Goal: Information Seeking & Learning: Learn about a topic

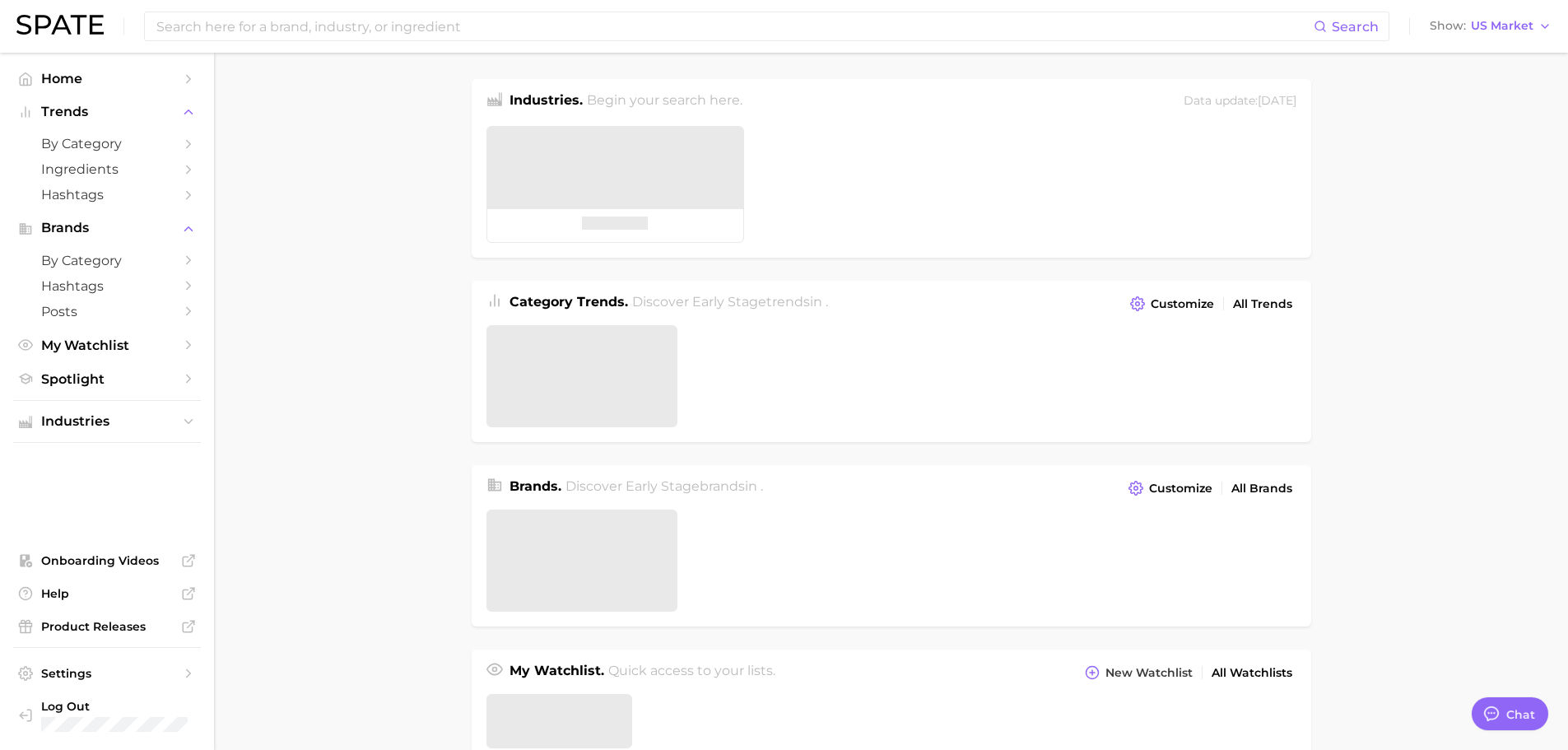
type textarea "x"
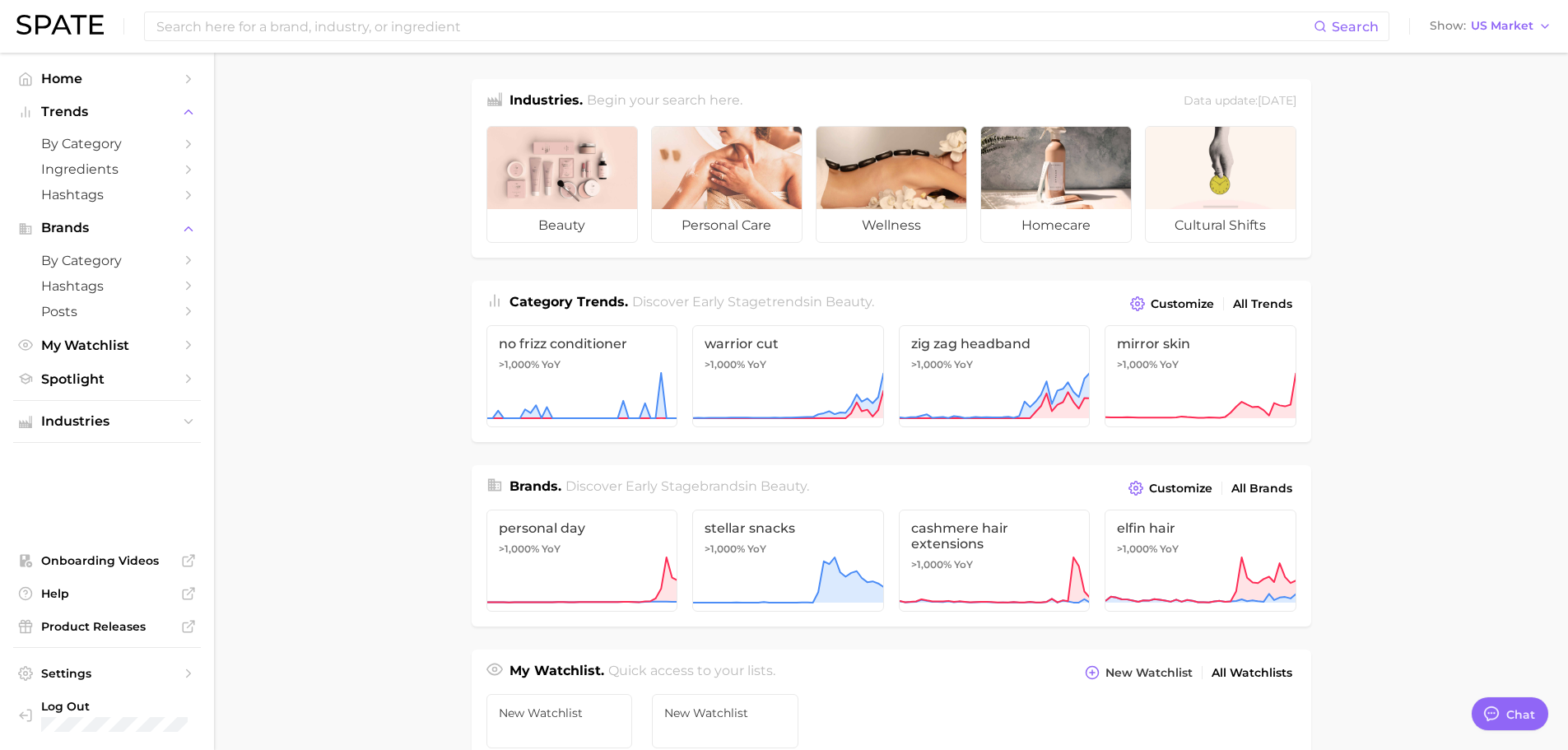
click at [730, 305] on span "Discover Early Stage trends in beauty ." at bounding box center [753, 302] width 242 height 15
click at [736, 301] on span "Discover Early Stage trends in beauty ." at bounding box center [753, 302] width 242 height 15
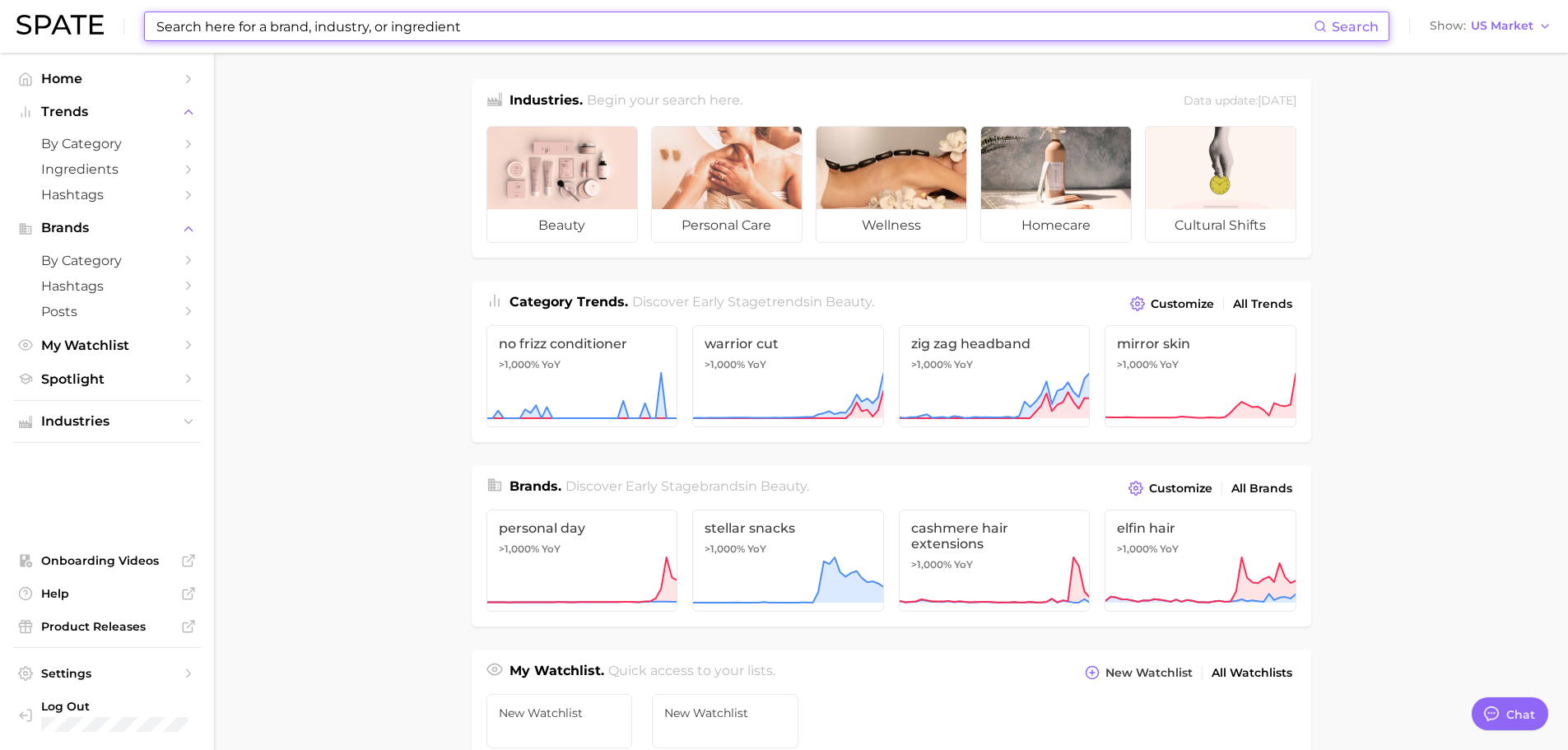
click at [302, 32] on input at bounding box center [734, 26] width 1159 height 28
click at [217, 34] on input at bounding box center [734, 26] width 1159 height 28
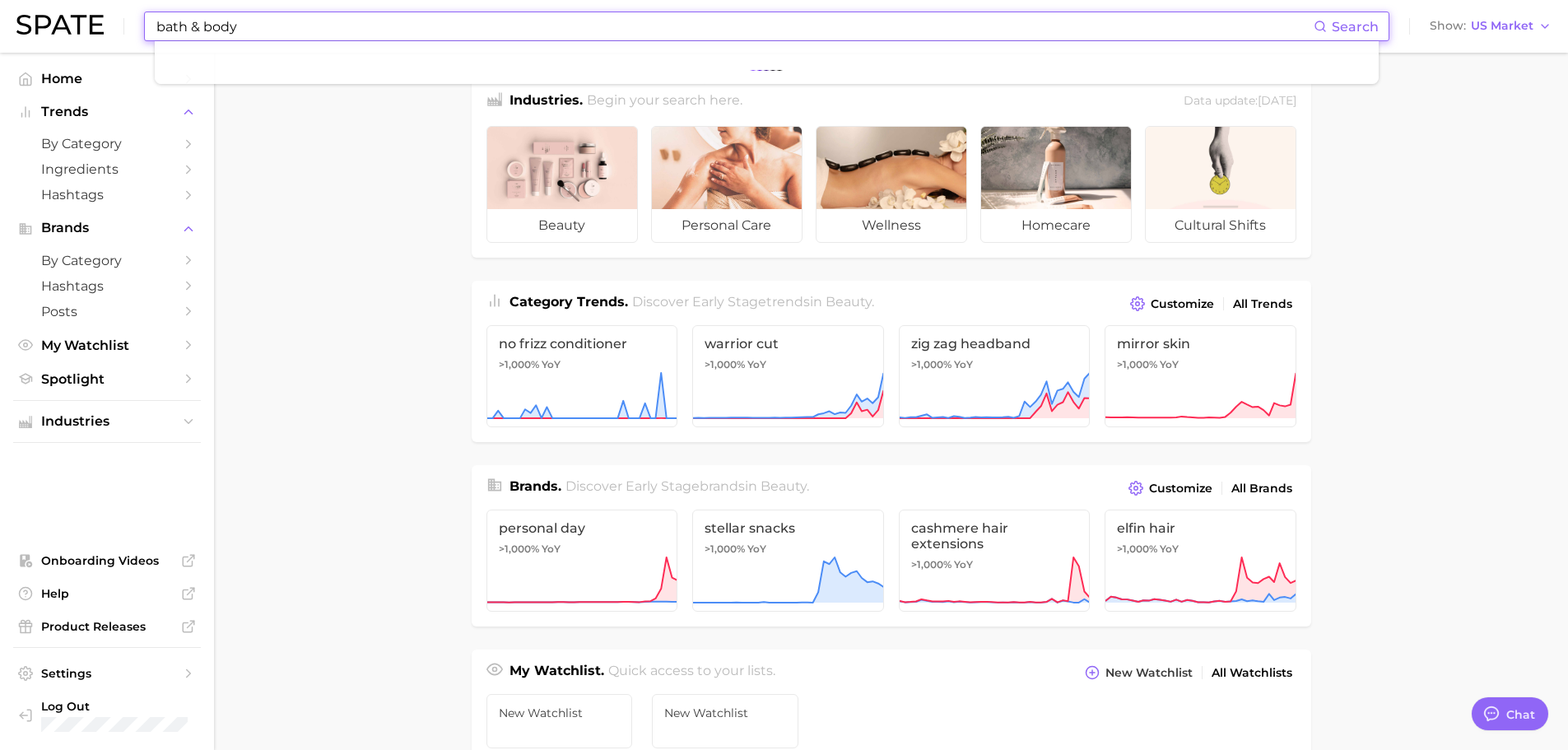
type input "bath & body"
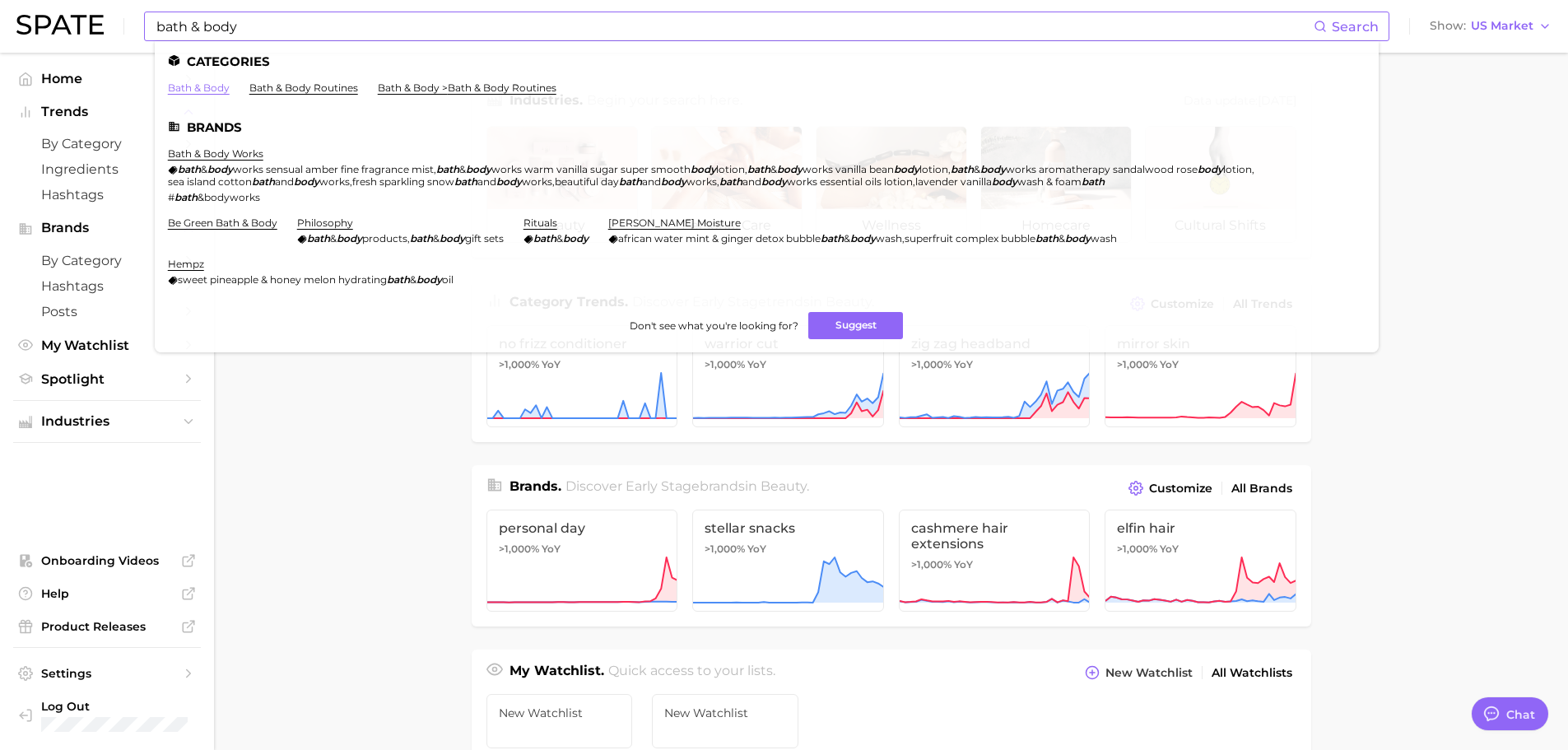
click at [197, 87] on link "bath & body" at bounding box center [198, 87] width 62 height 12
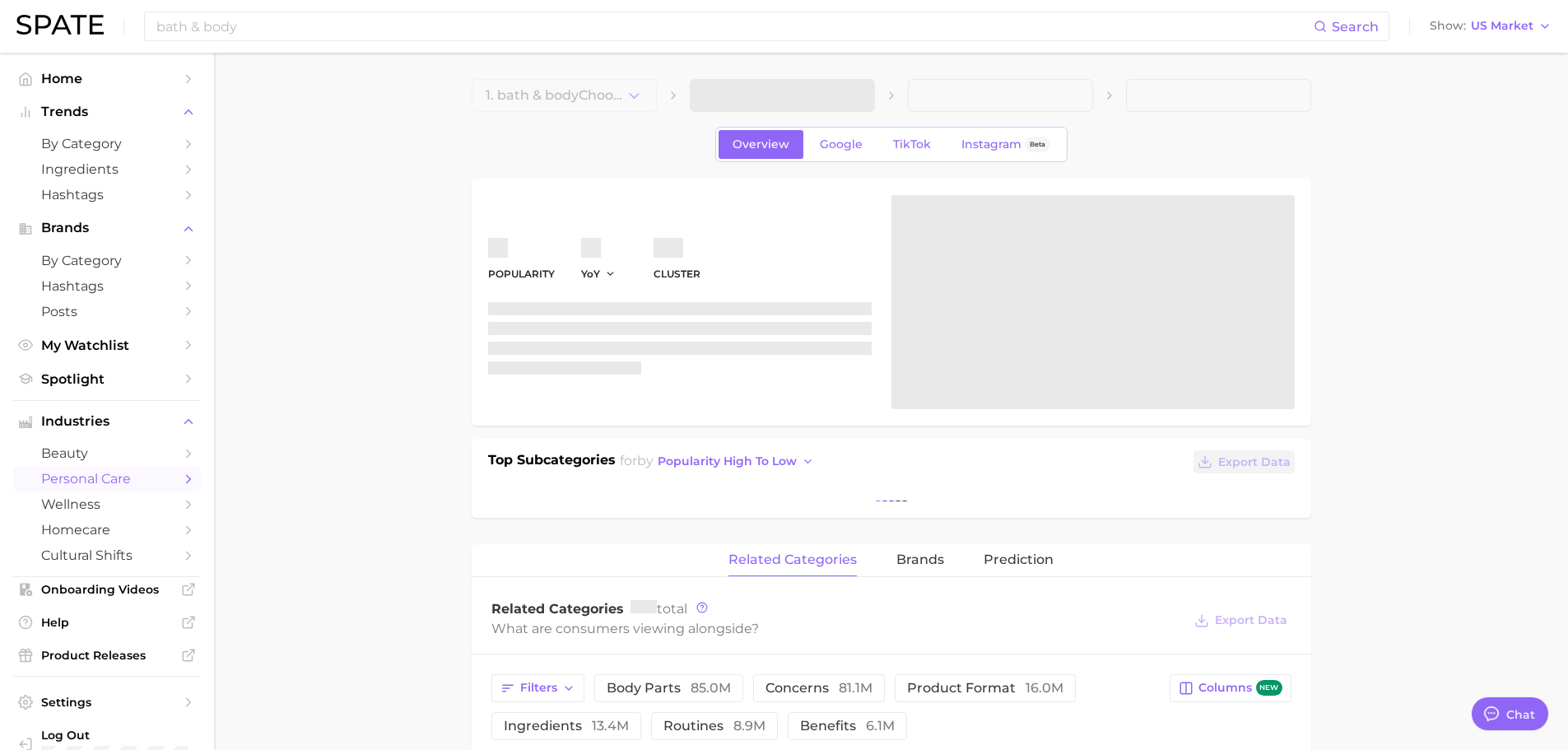
type textarea "x"
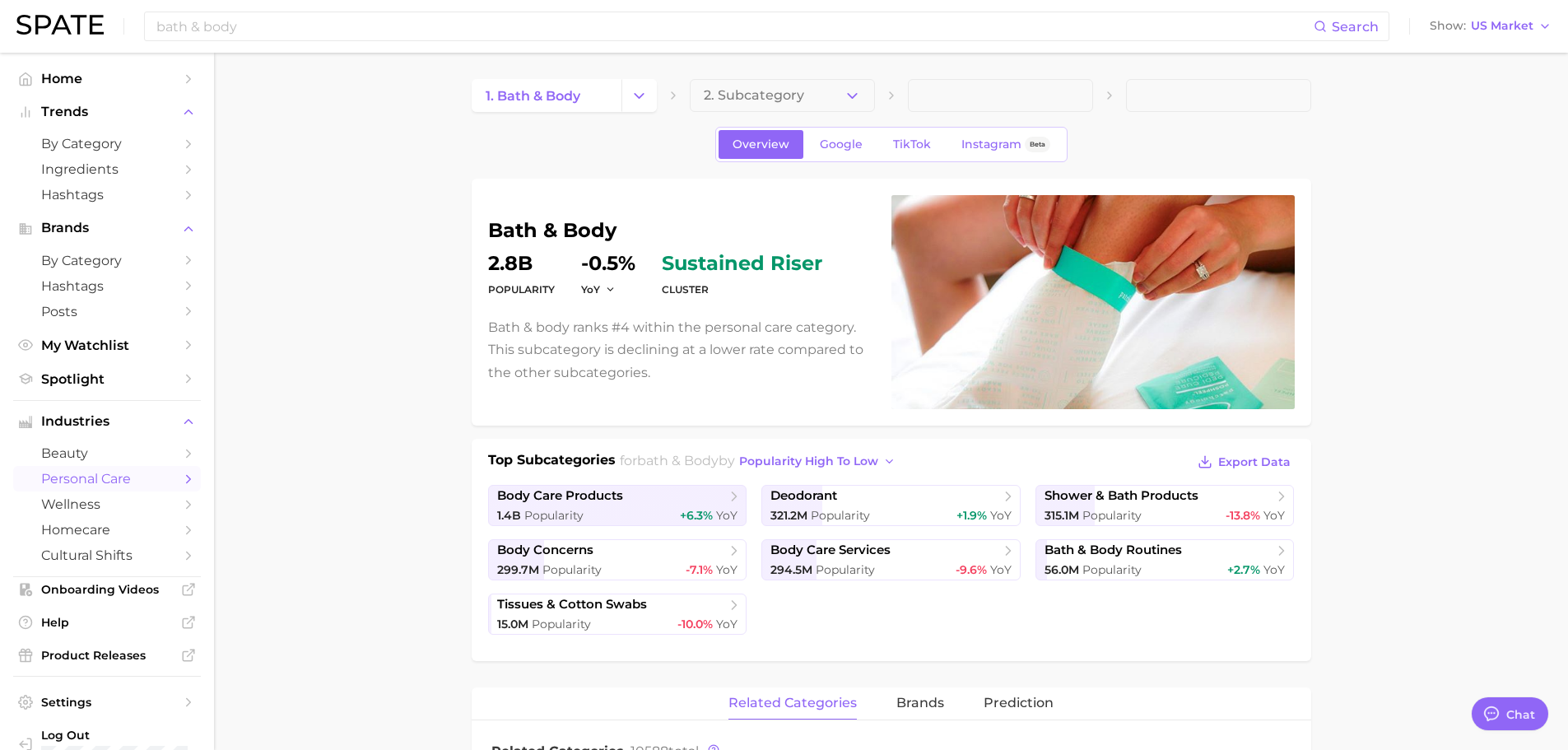
click at [958, 97] on span at bounding box center [999, 95] width 185 height 33
click at [642, 96] on icon "Change Category" at bounding box center [639, 96] width 17 height 17
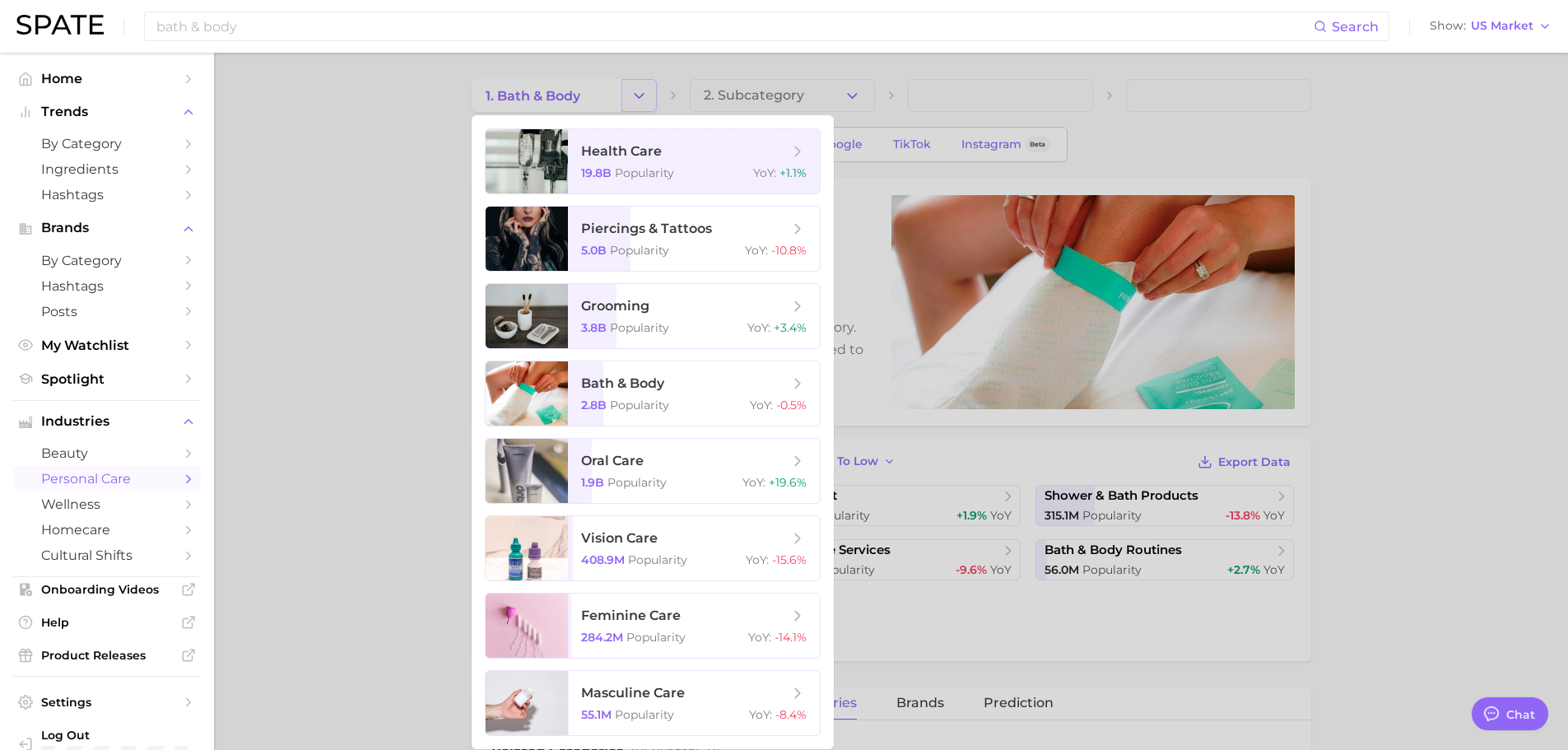
click at [642, 96] on div at bounding box center [784, 375] width 1568 height 750
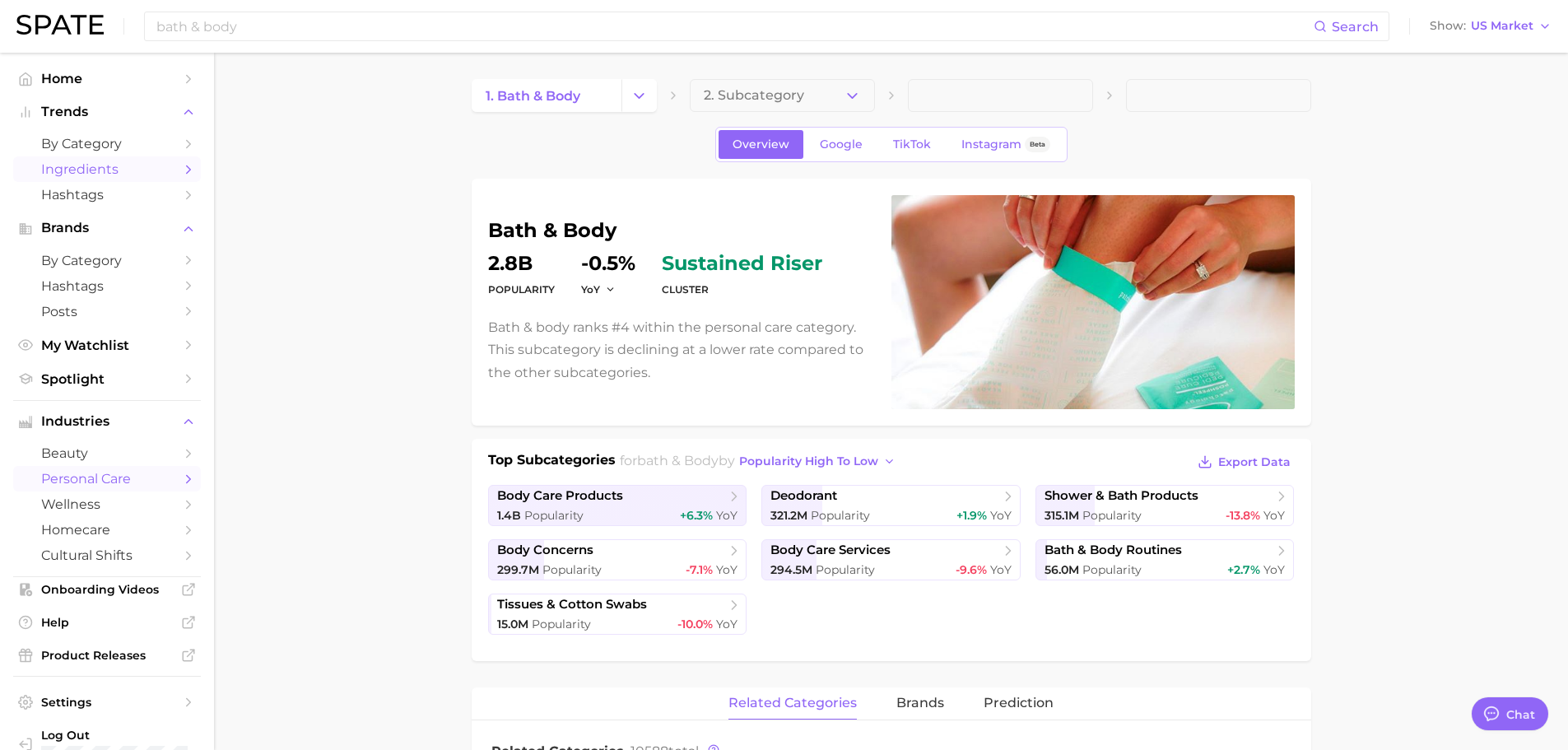
click at [121, 177] on span "Ingredients" at bounding box center [106, 169] width 132 height 15
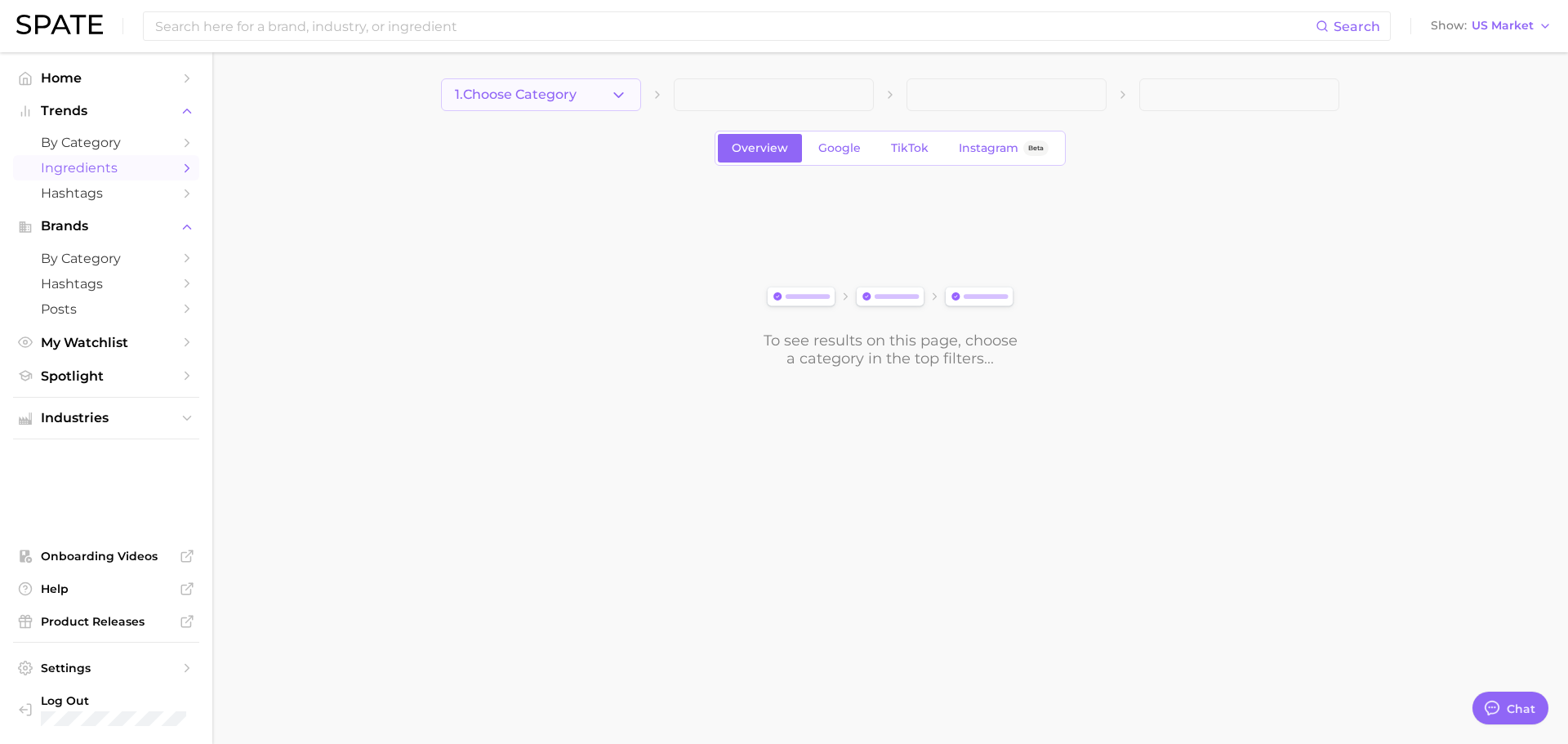
click at [616, 88] on icon "button" at bounding box center [619, 95] width 17 height 17
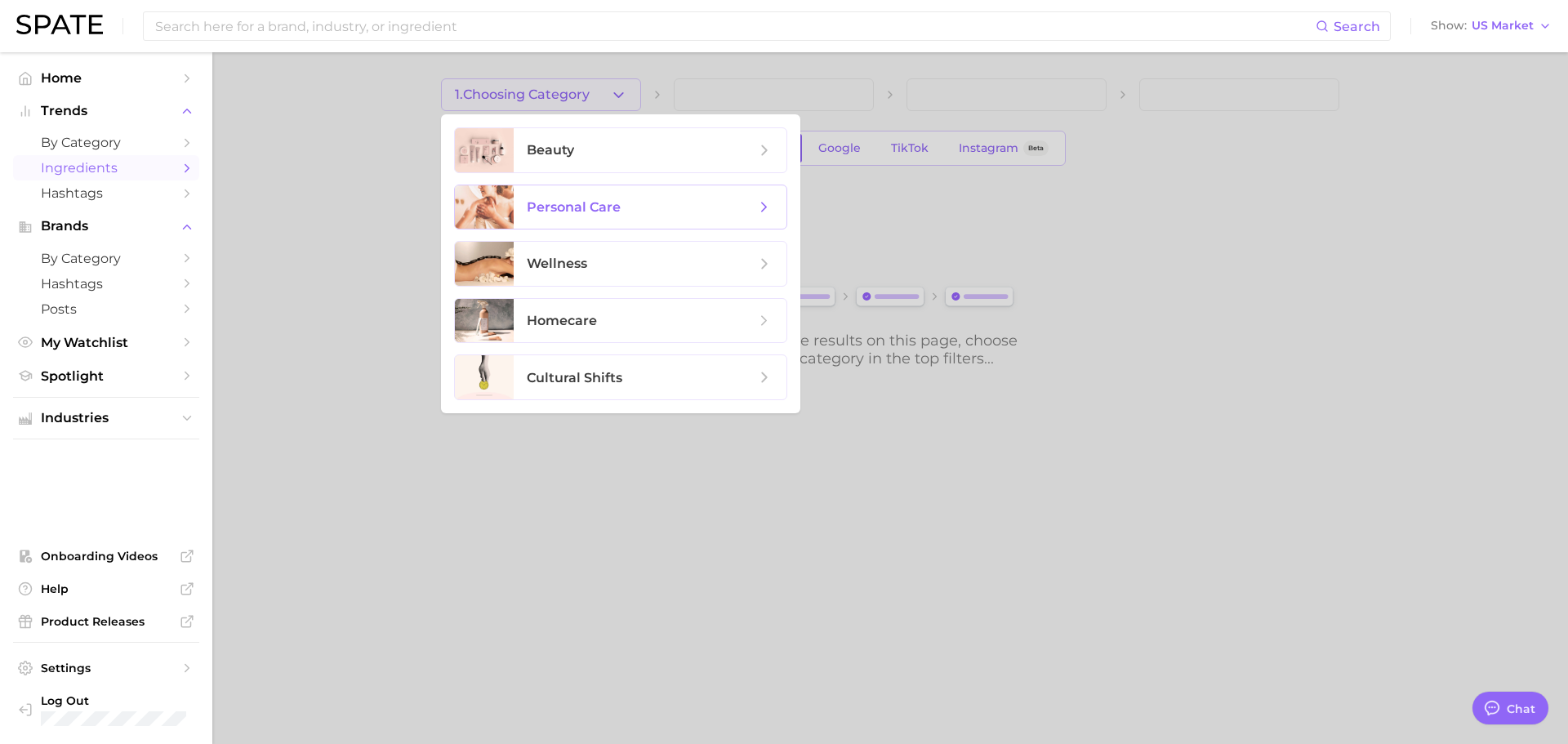
click at [765, 206] on icon at bounding box center [764, 207] width 18 height 18
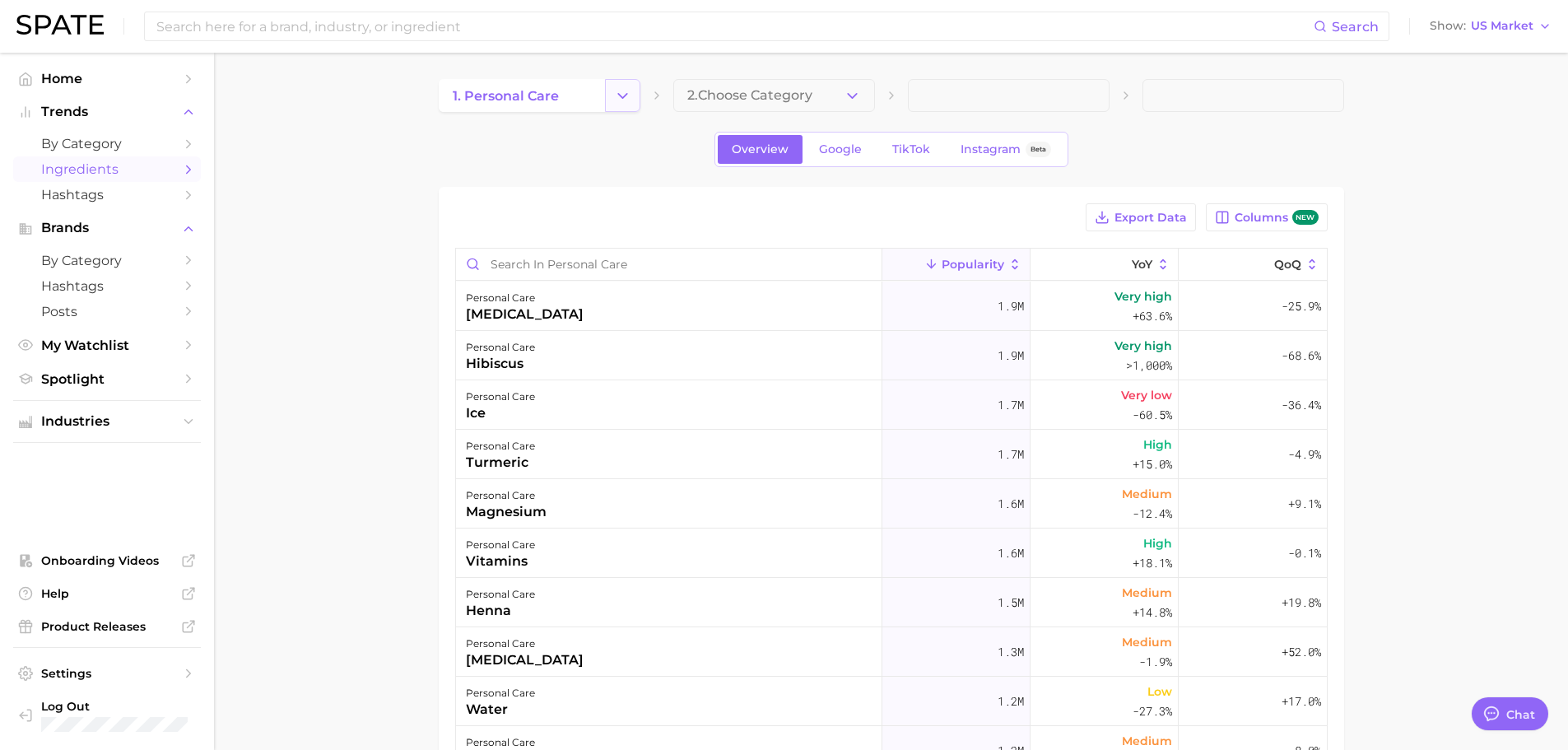
click at [620, 100] on icon "Change Category" at bounding box center [623, 96] width 17 height 17
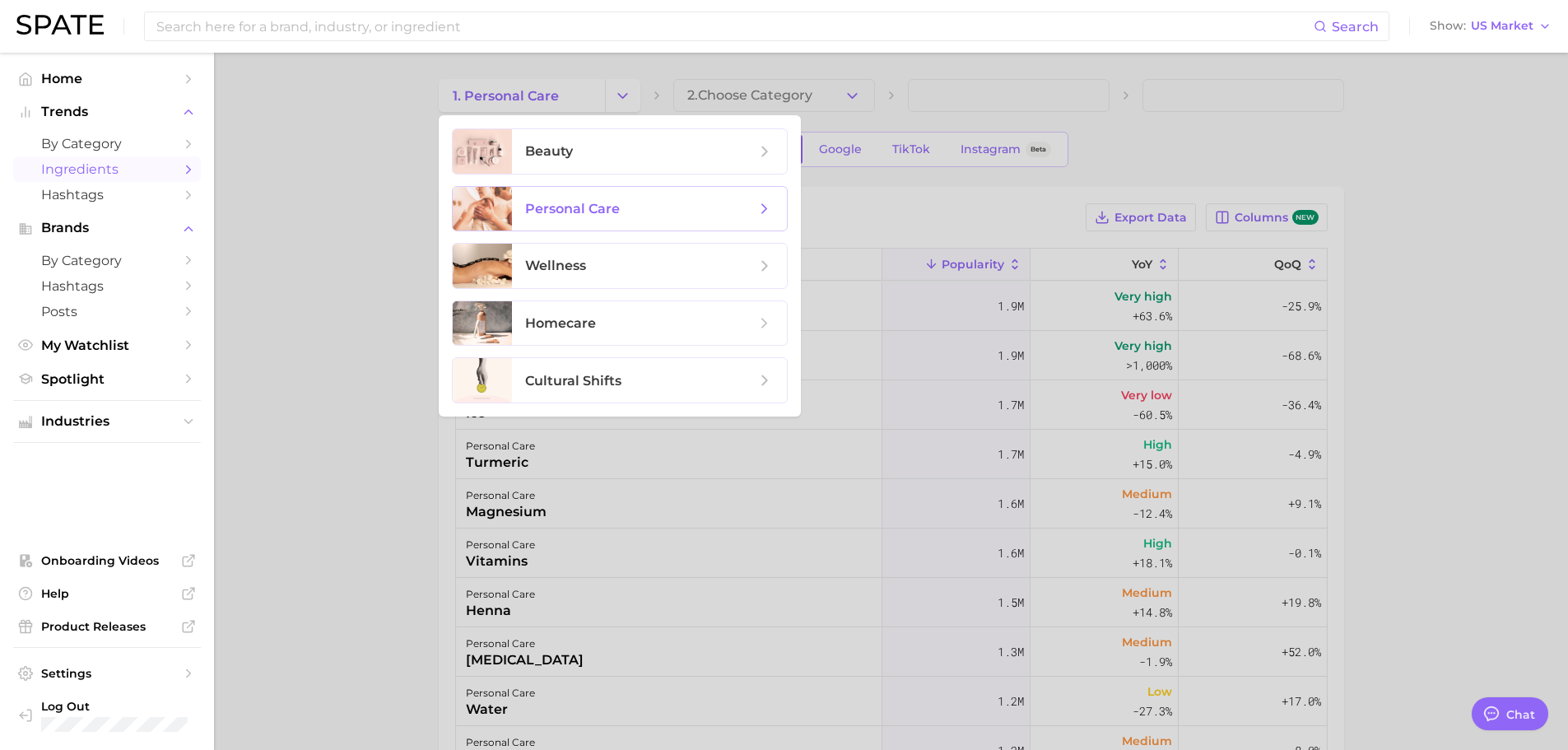
click at [595, 208] on span "personal care" at bounding box center [572, 209] width 95 height 15
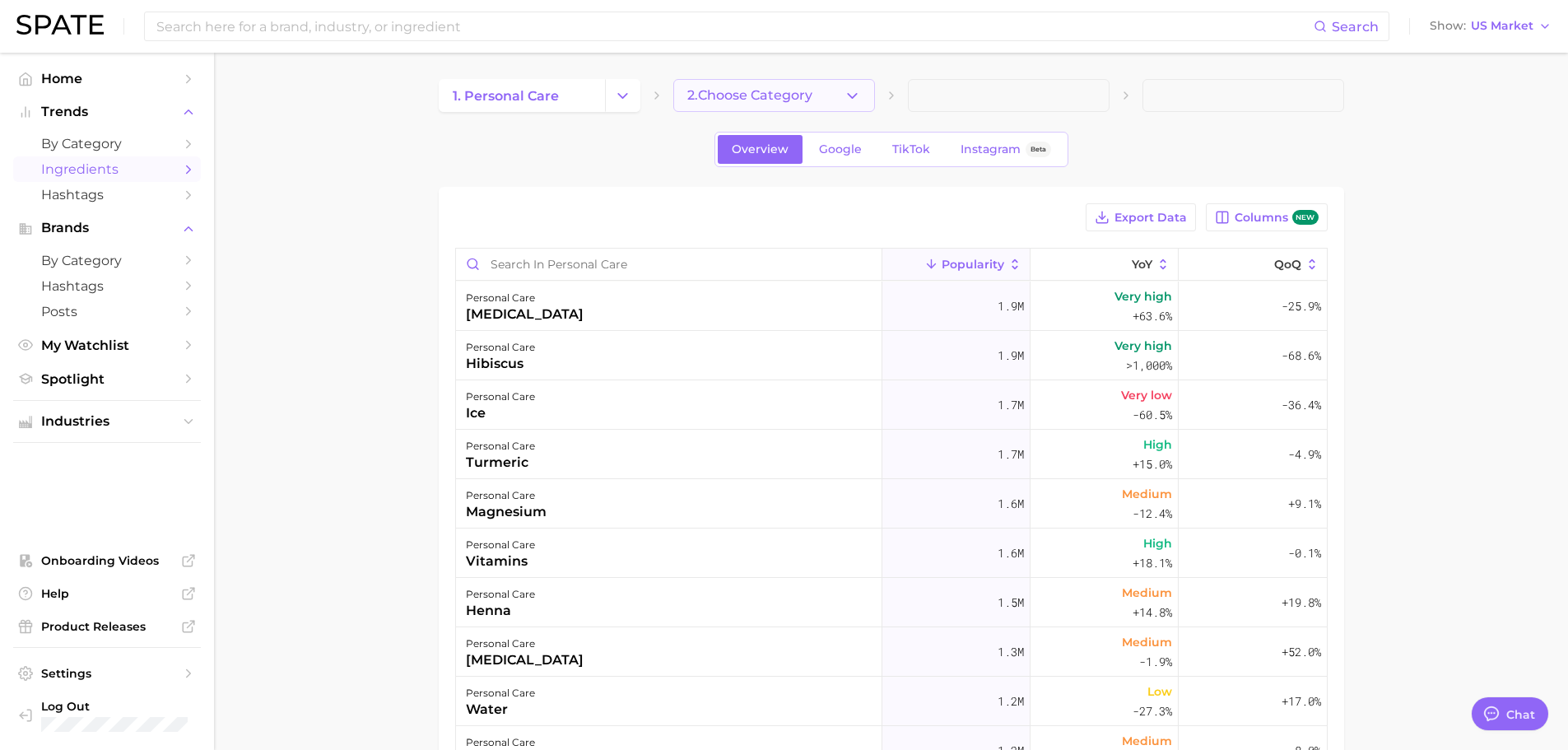
click at [858, 98] on icon "button" at bounding box center [852, 96] width 17 height 17
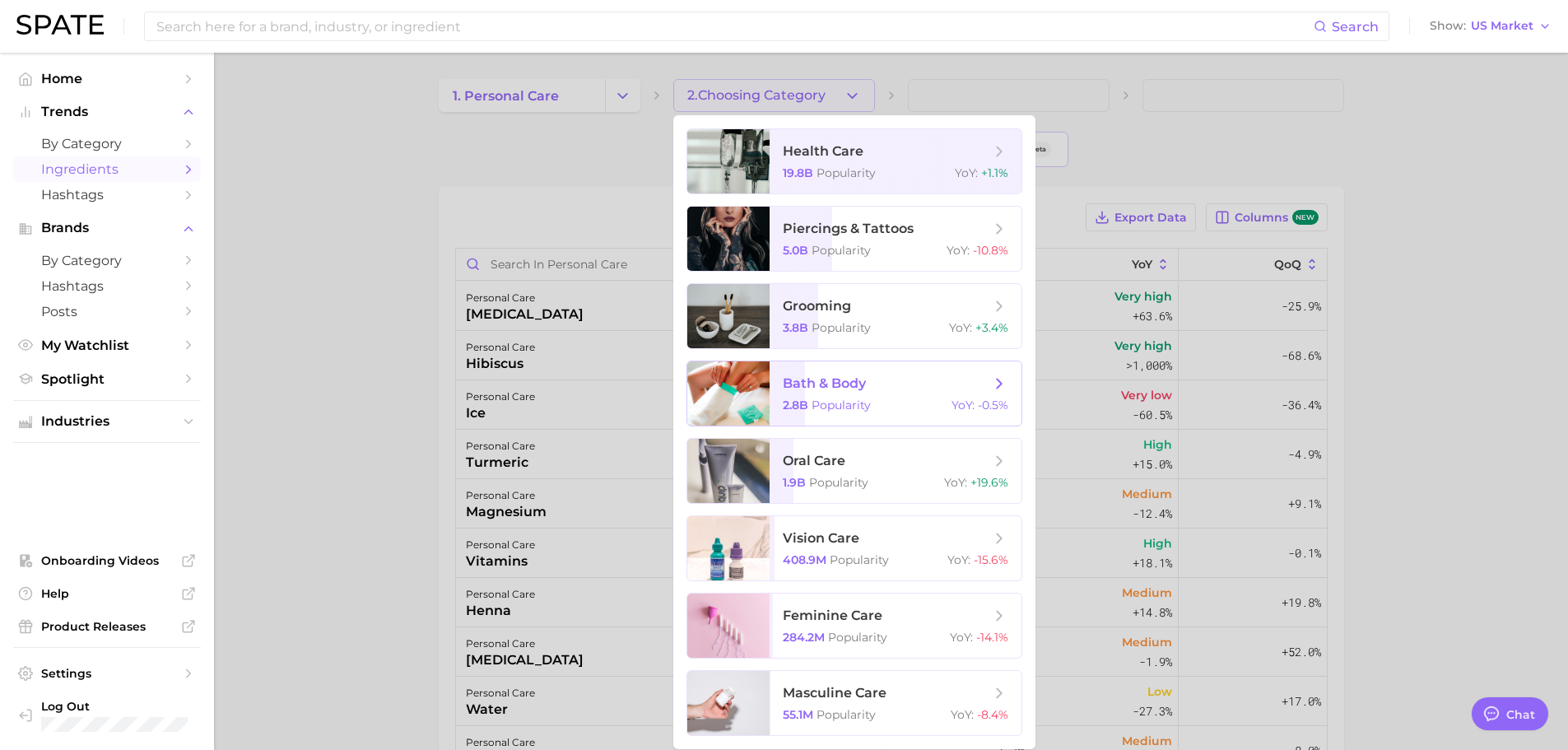
click at [852, 385] on span "bath & body" at bounding box center [825, 383] width 84 height 15
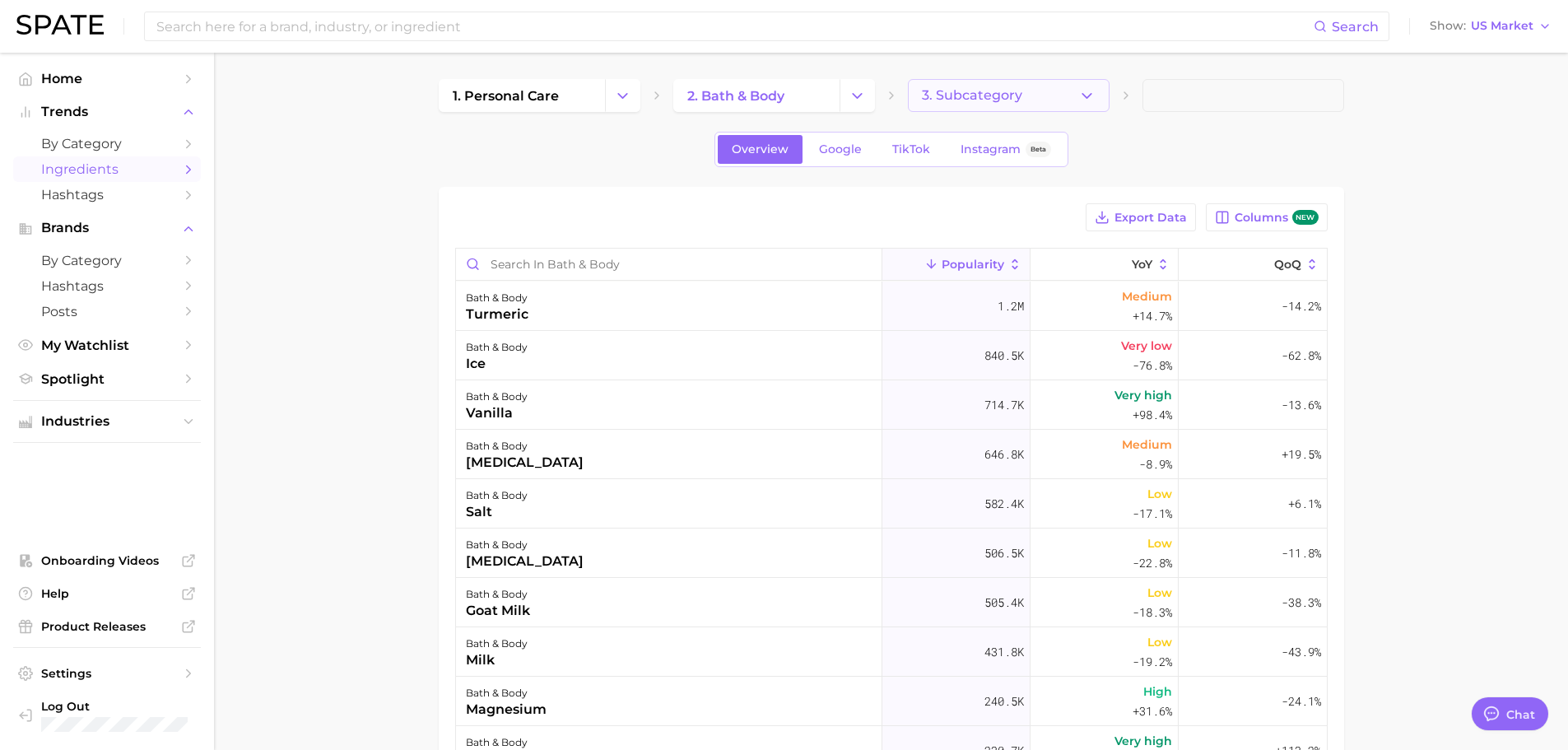
click at [1089, 95] on polyline "button" at bounding box center [1087, 95] width 9 height 4
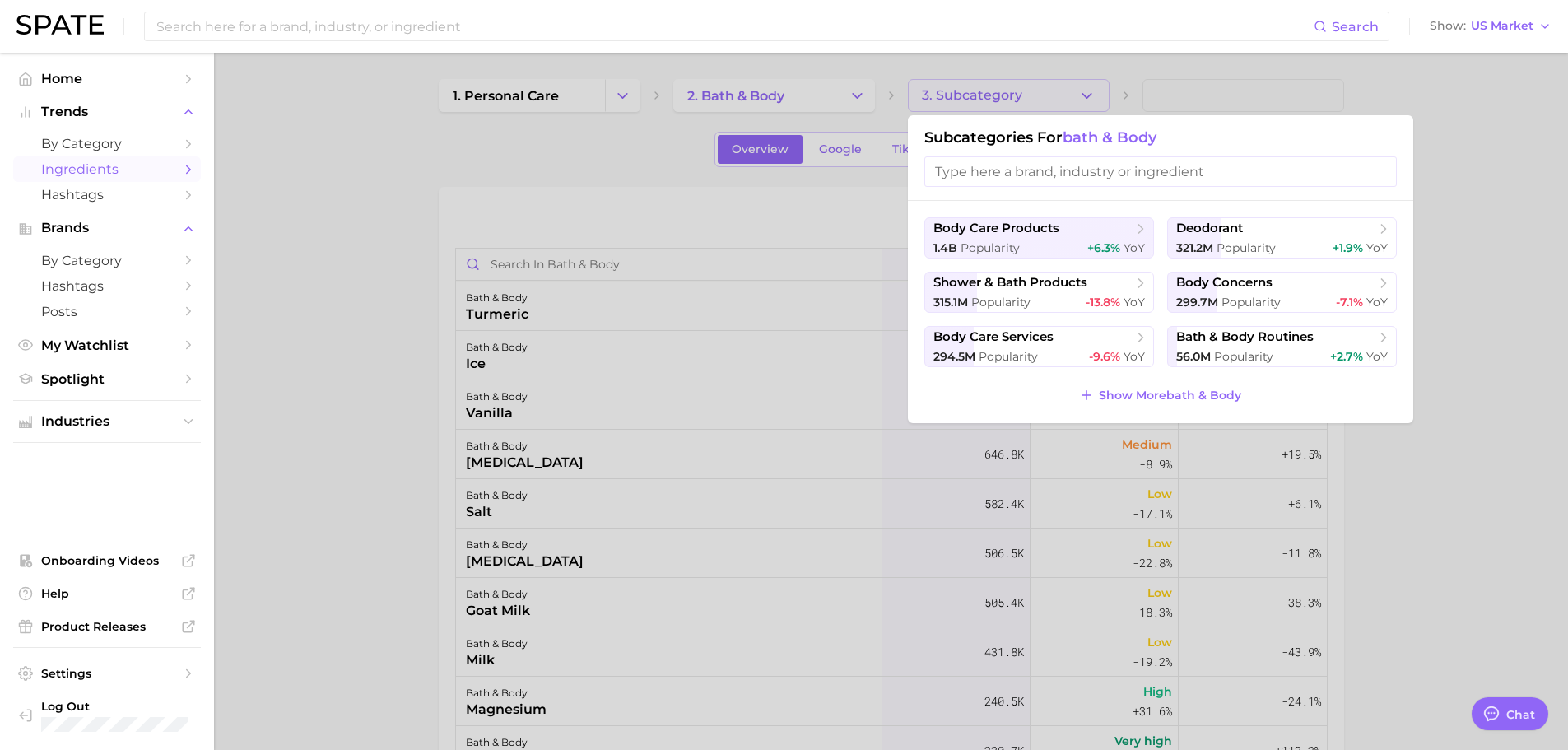
click at [1089, 95] on div at bounding box center [784, 375] width 1568 height 750
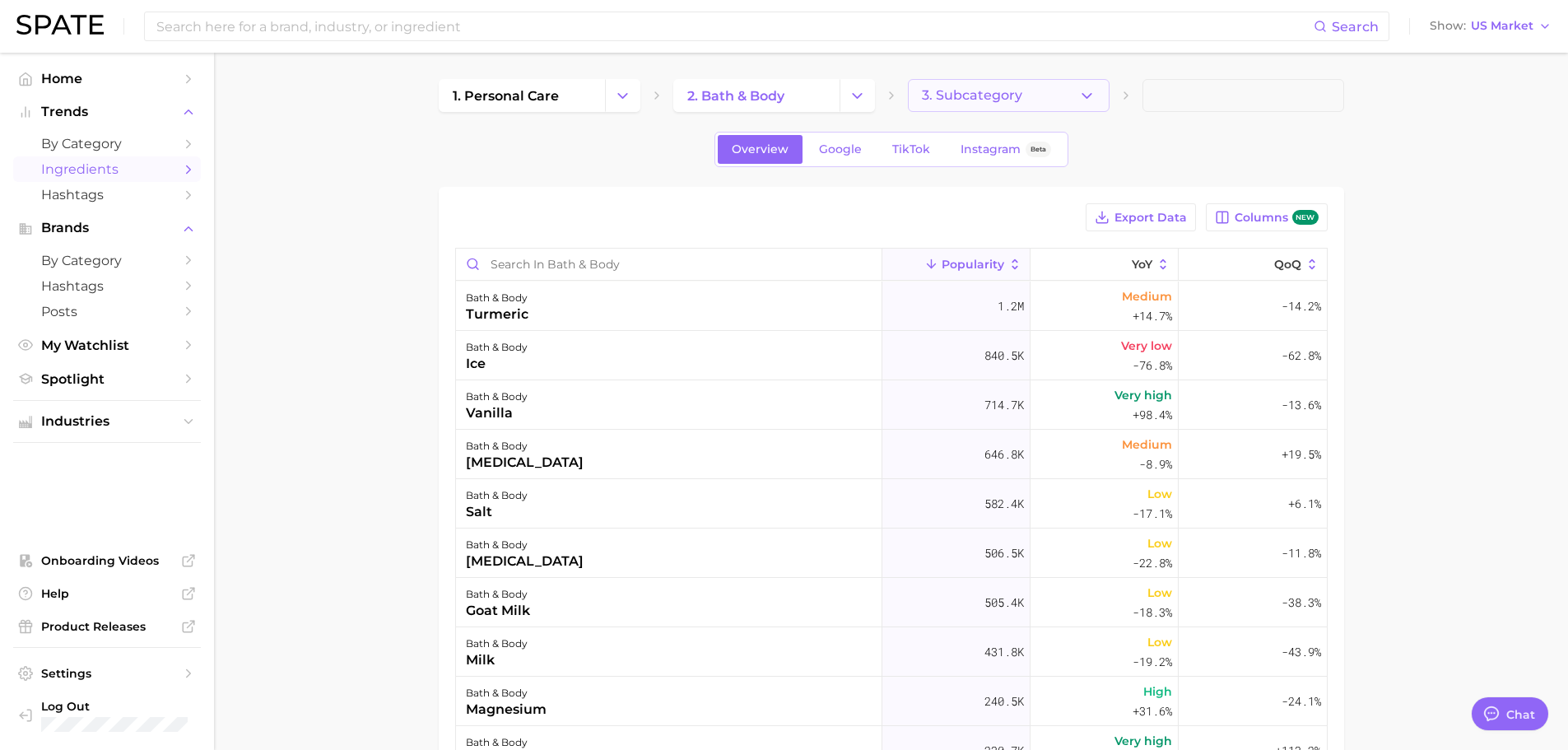
click at [1086, 93] on icon "button" at bounding box center [1087, 96] width 17 height 17
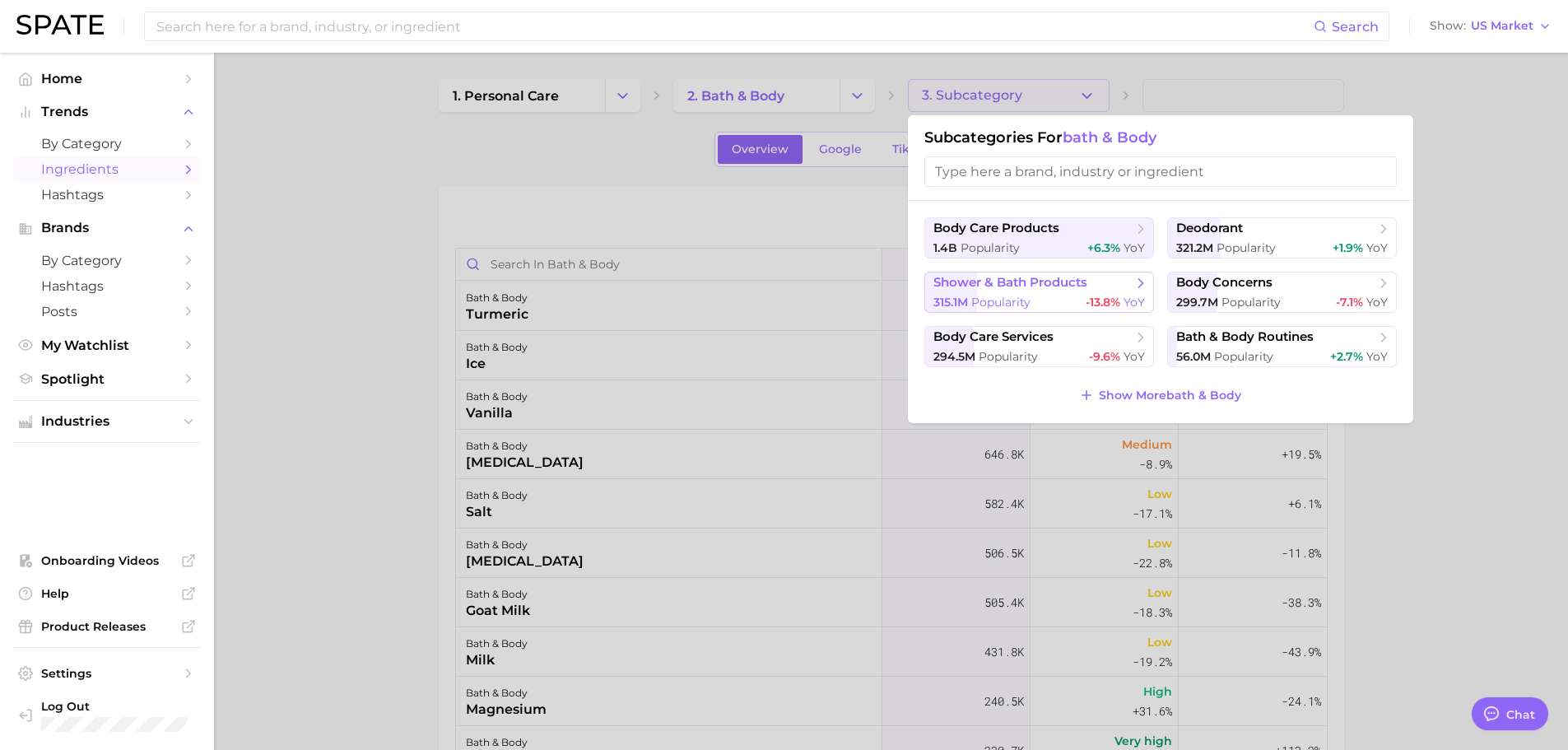
click at [1074, 292] on button "shower & bath products 315.1m Popularity -13.8% YoY" at bounding box center [1039, 291] width 230 height 41
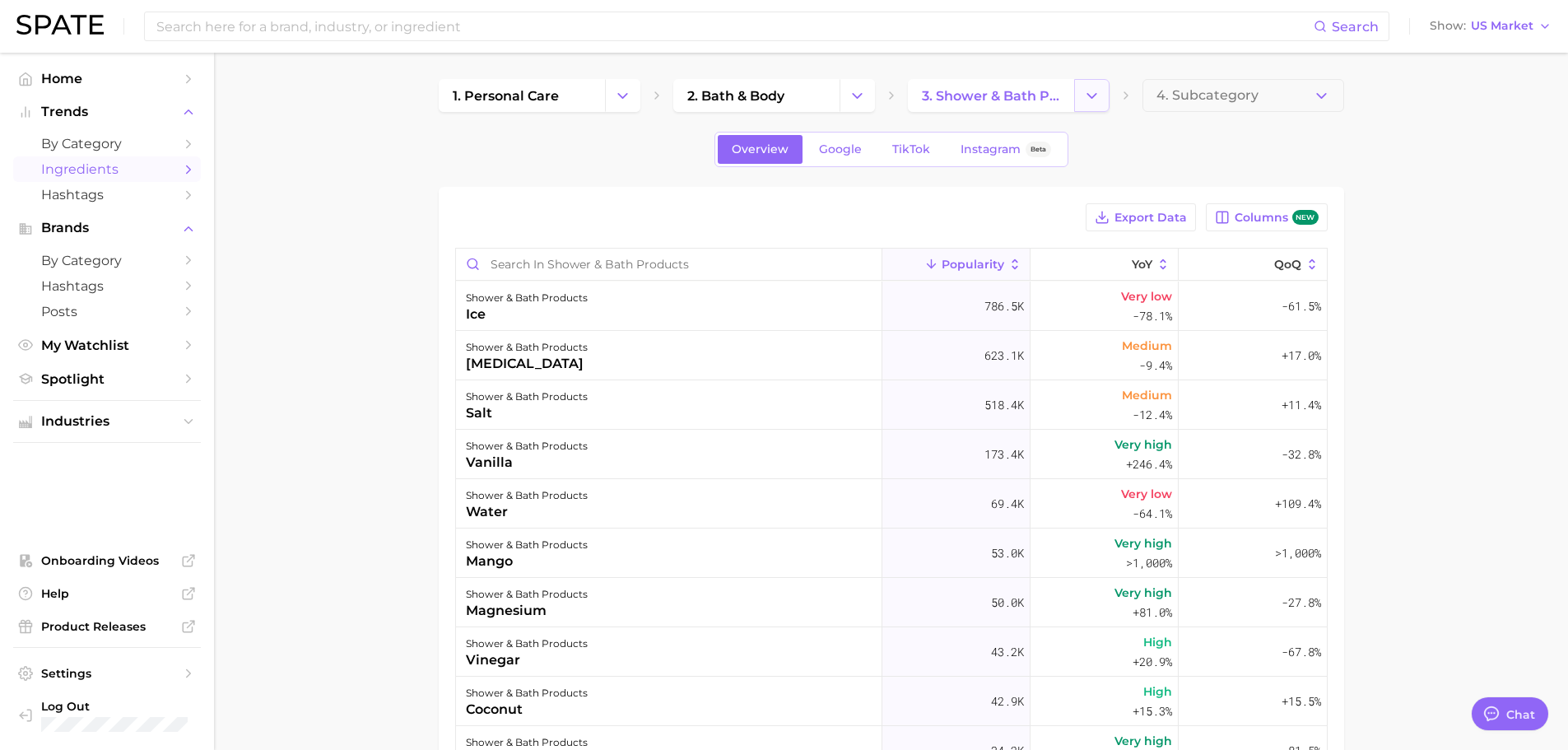
click at [1102, 89] on button "Change Category" at bounding box center [1092, 95] width 35 height 33
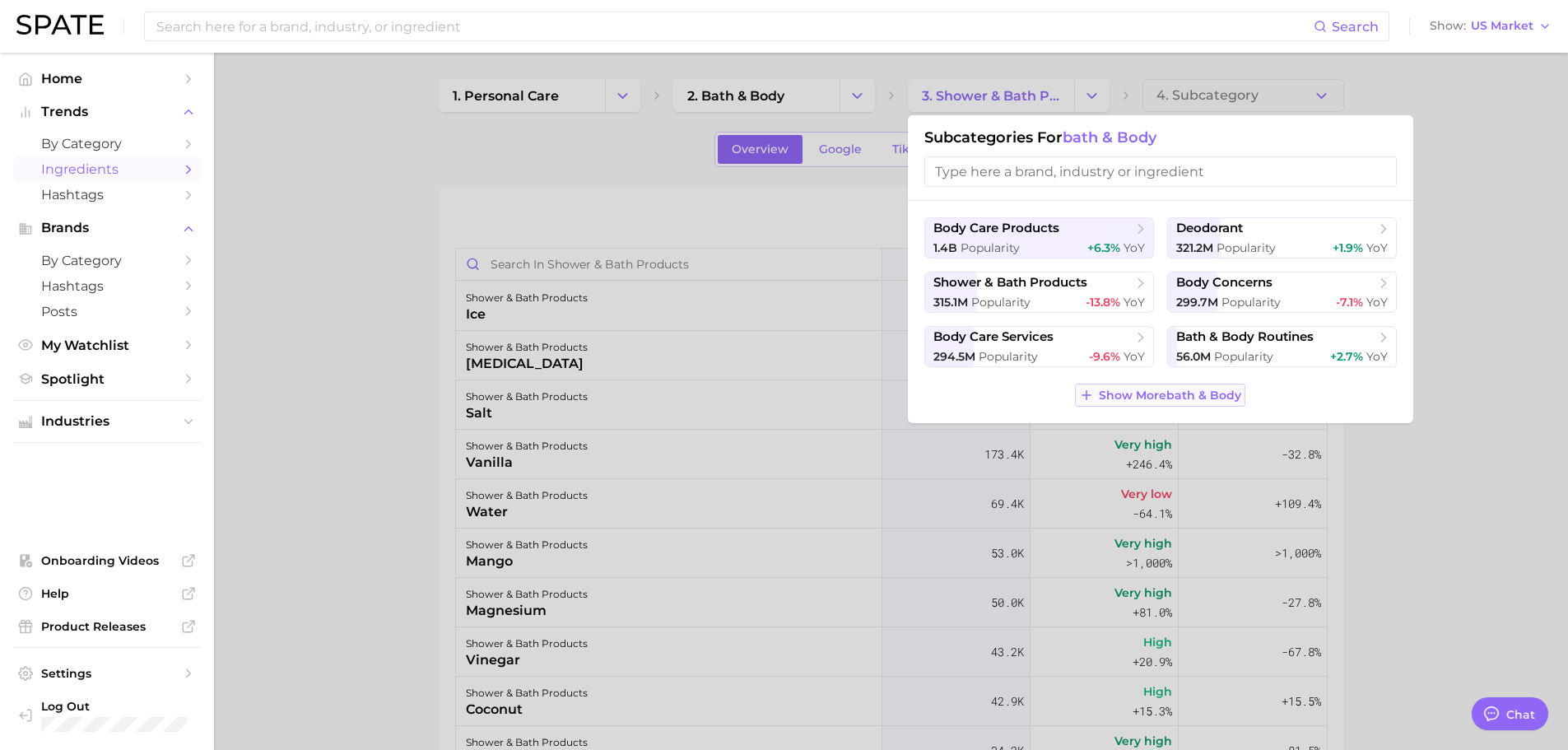
click at [1129, 393] on span "Show More bath & body" at bounding box center [1170, 395] width 142 height 14
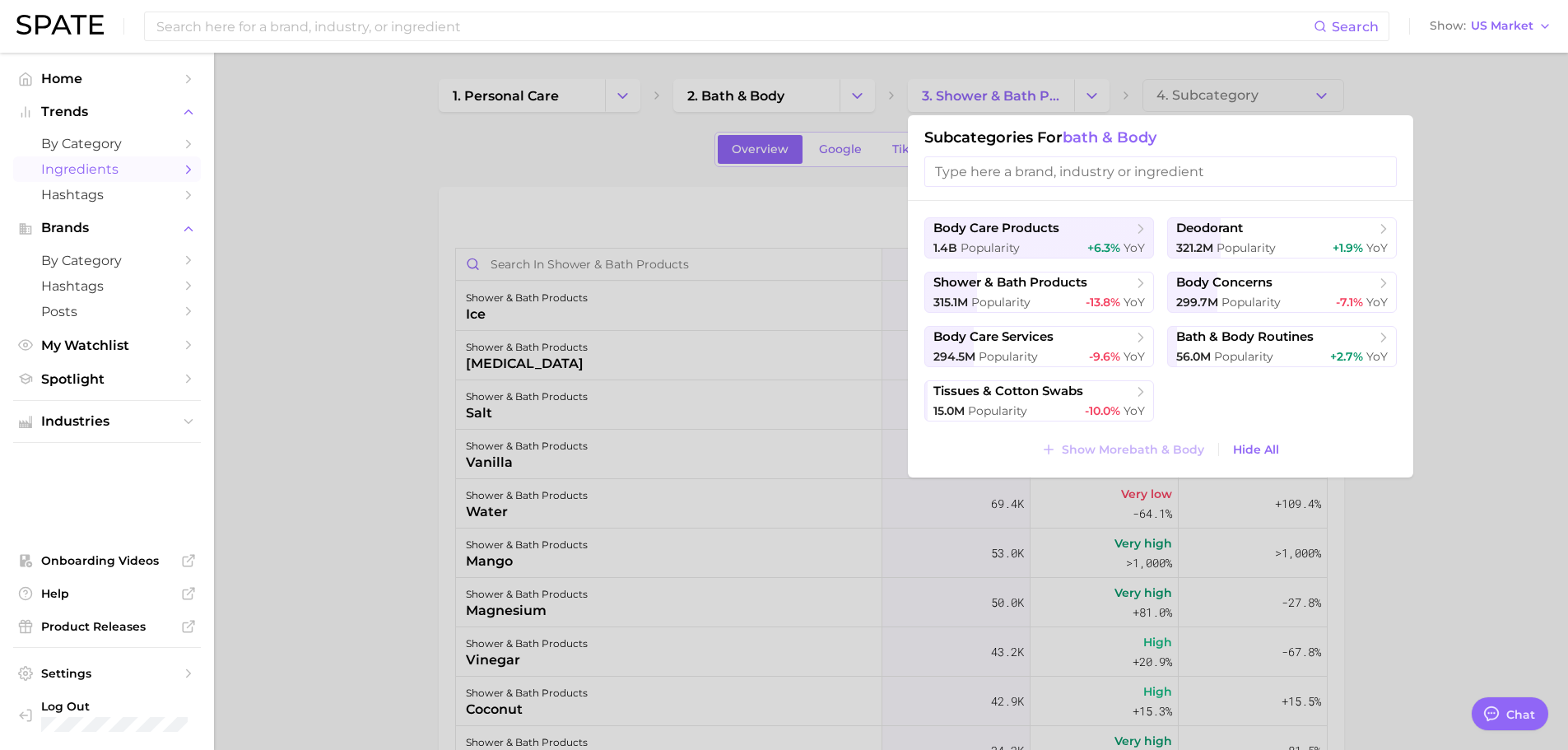
click at [1456, 297] on div at bounding box center [784, 375] width 1568 height 750
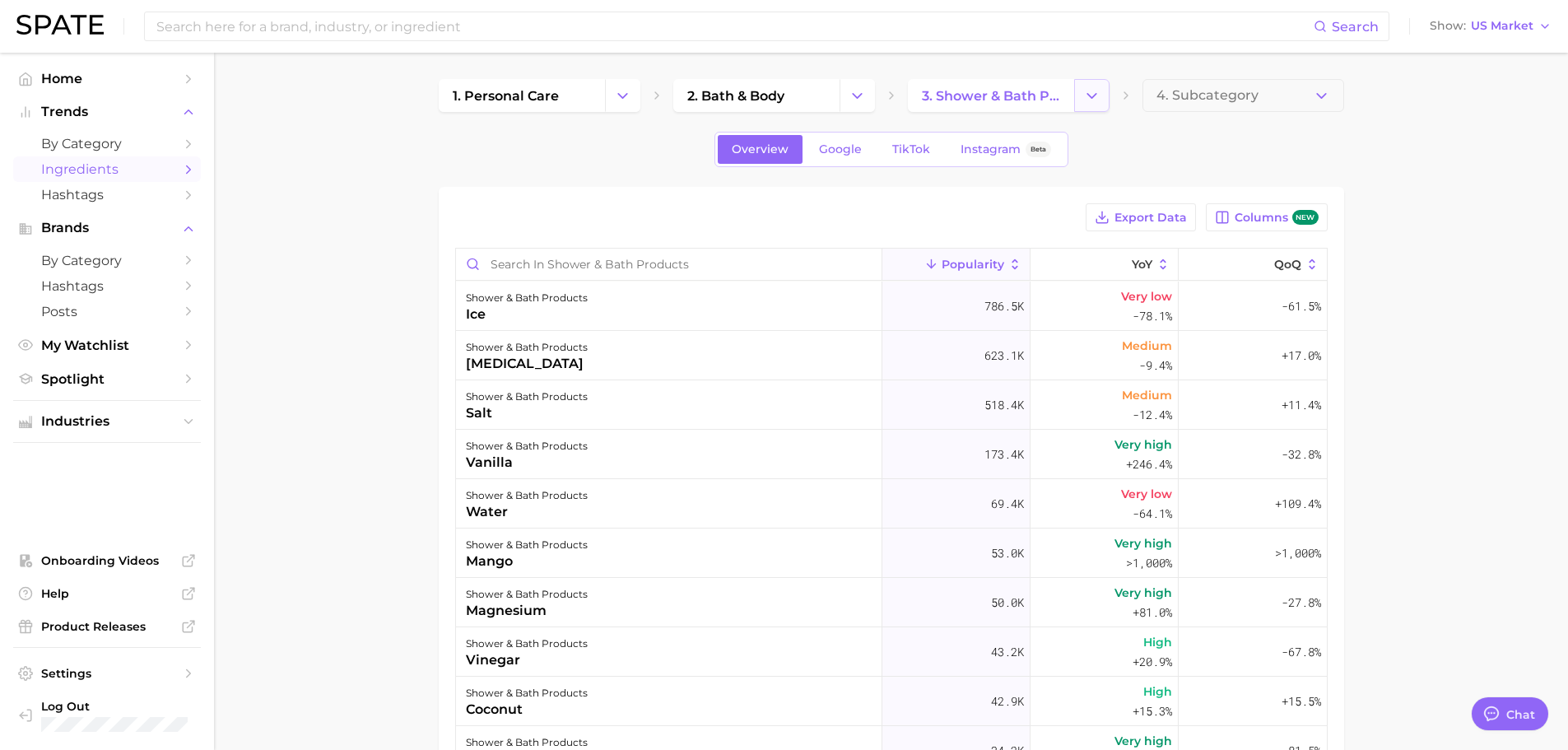
click at [1085, 90] on icon "Change Category" at bounding box center [1092, 96] width 17 height 17
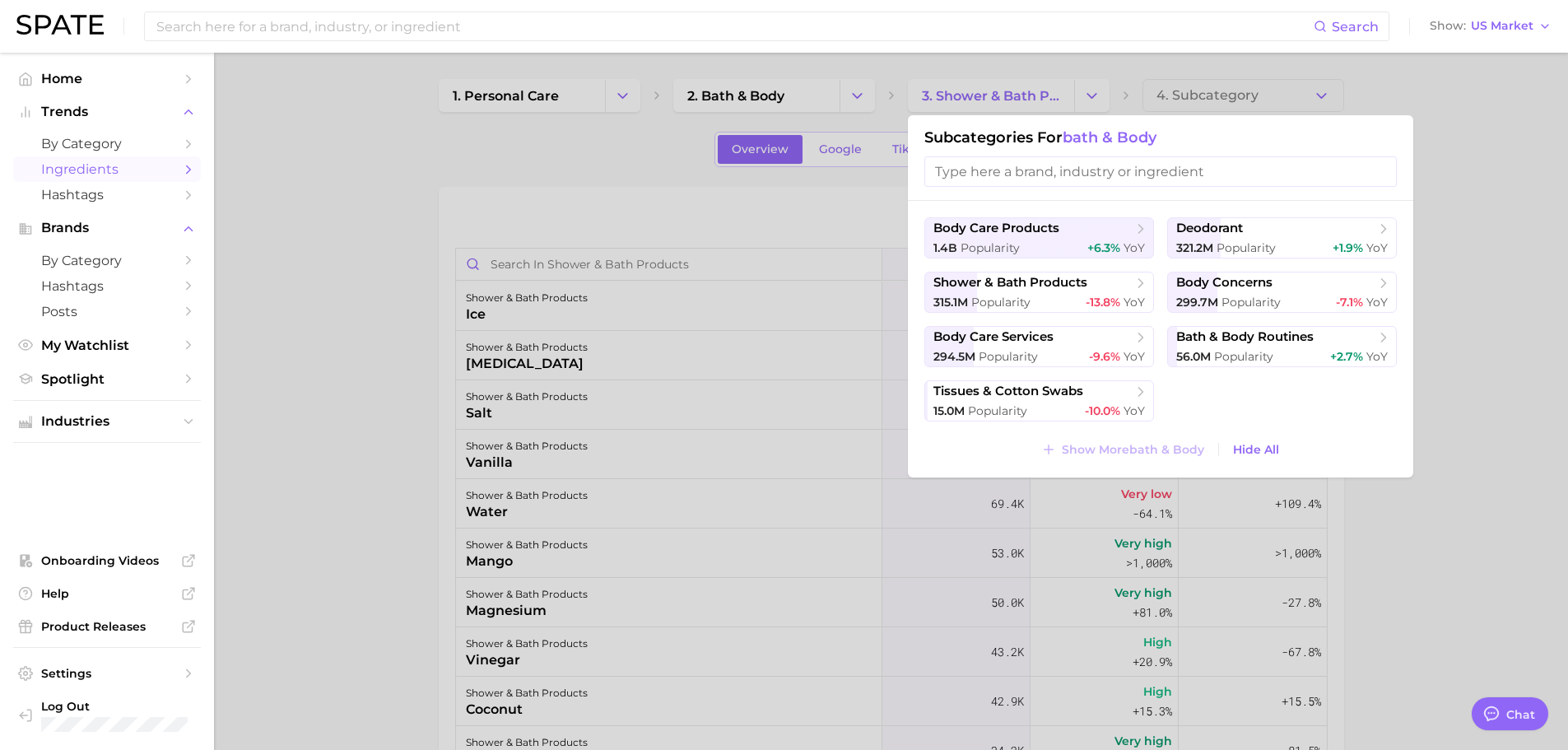
click at [1530, 291] on div at bounding box center [784, 375] width 1568 height 750
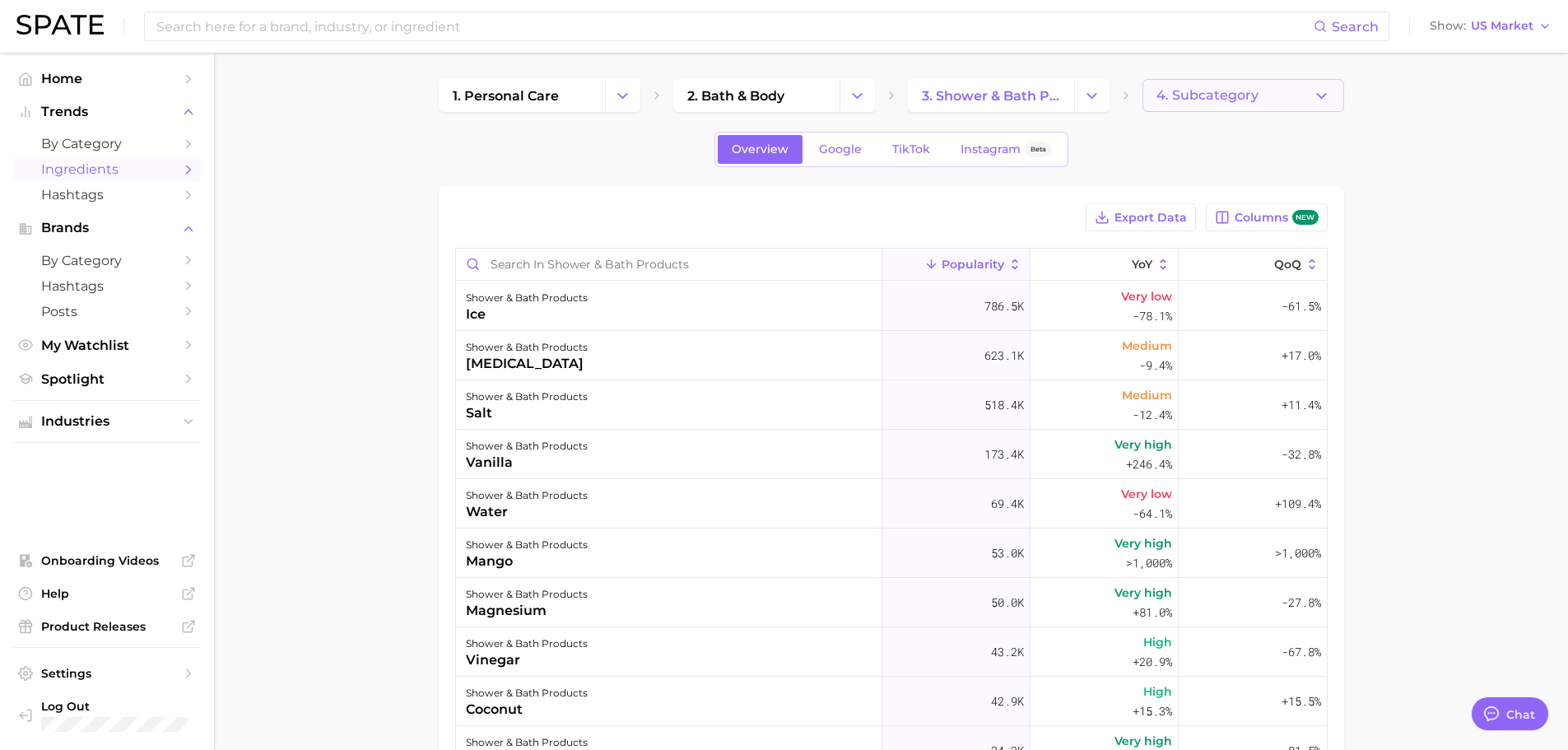
click at [1318, 94] on icon "button" at bounding box center [1321, 96] width 17 height 17
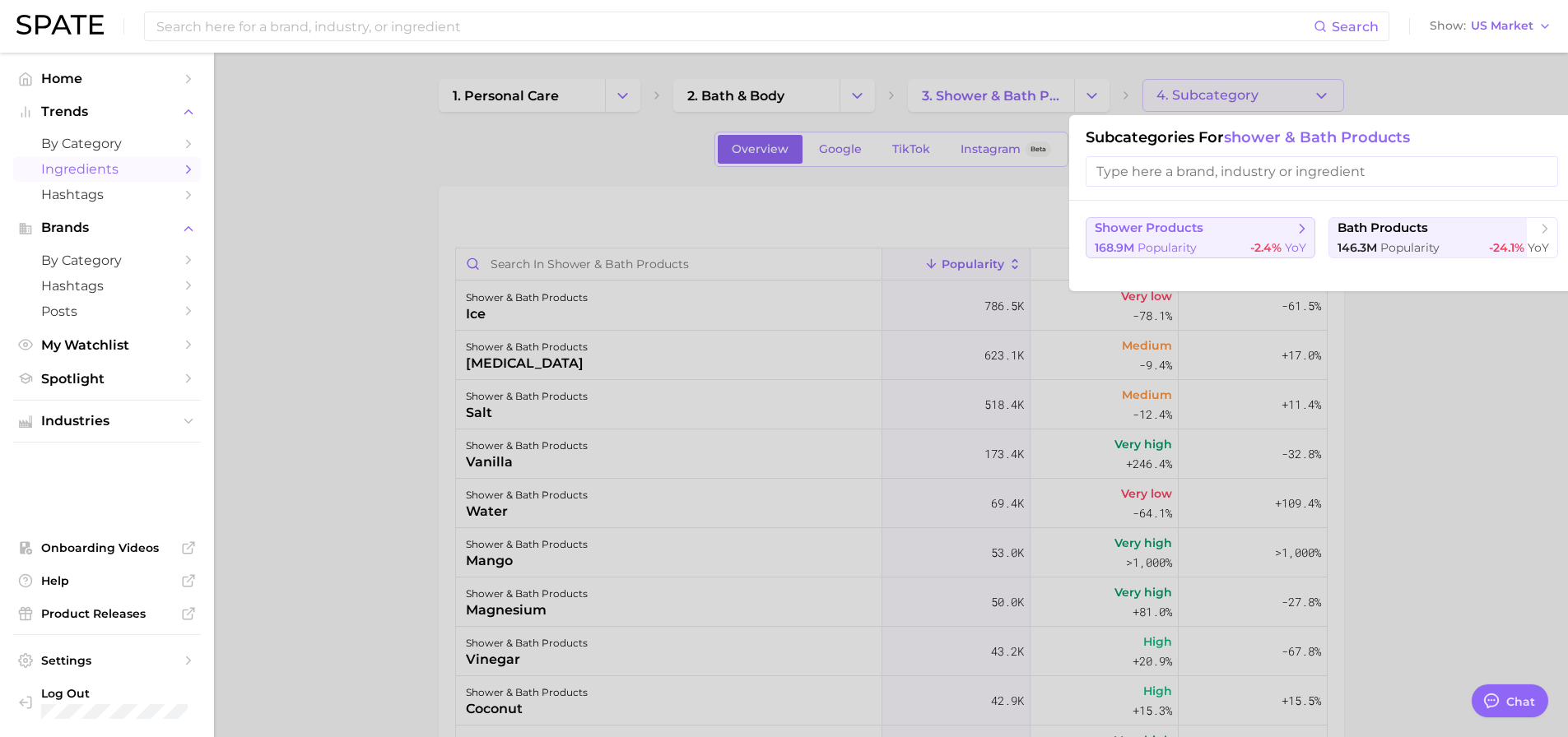
click at [1227, 249] on div "168.9m Popularity -2.4% YoY" at bounding box center [1200, 248] width 212 height 15
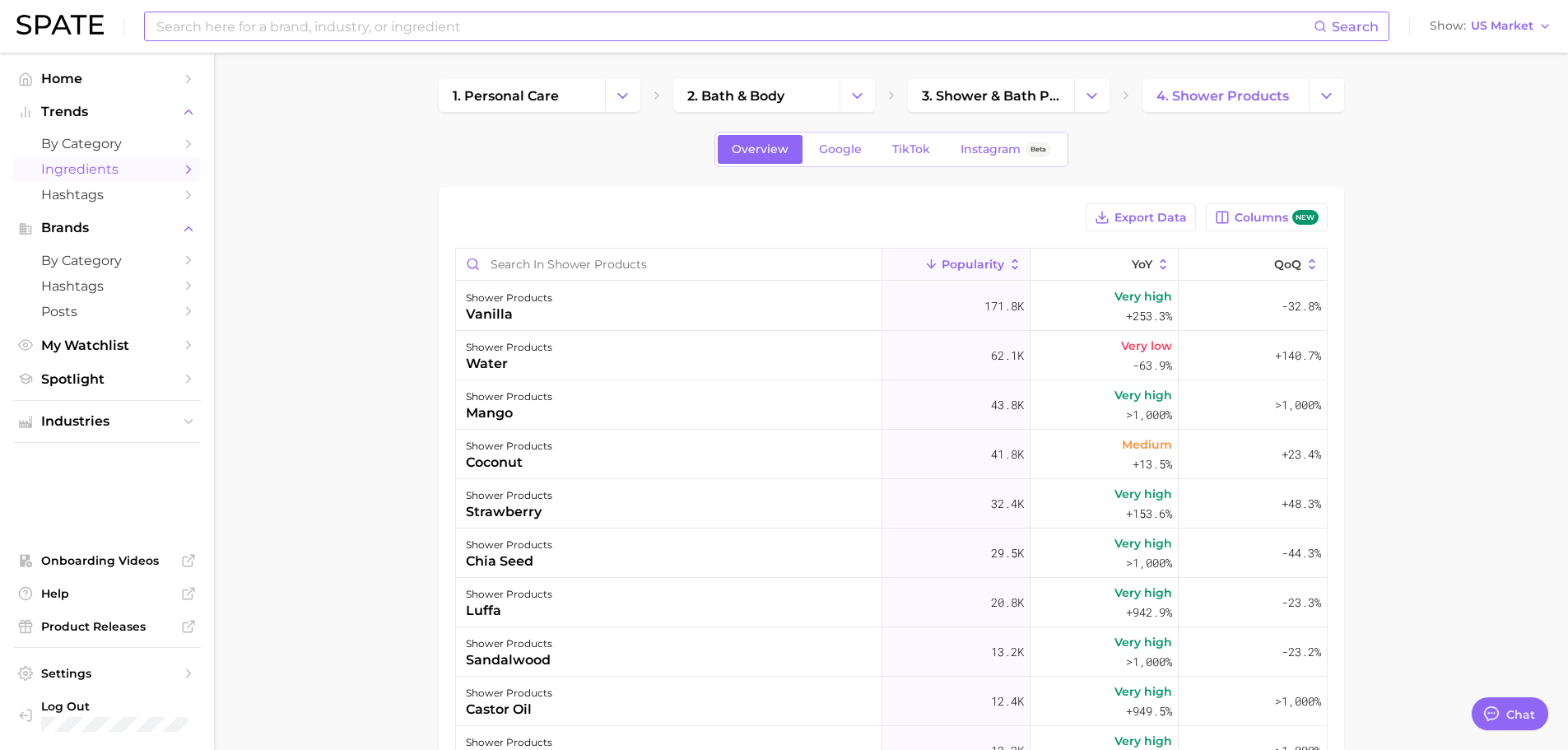
click at [208, 31] on input at bounding box center [734, 26] width 1159 height 28
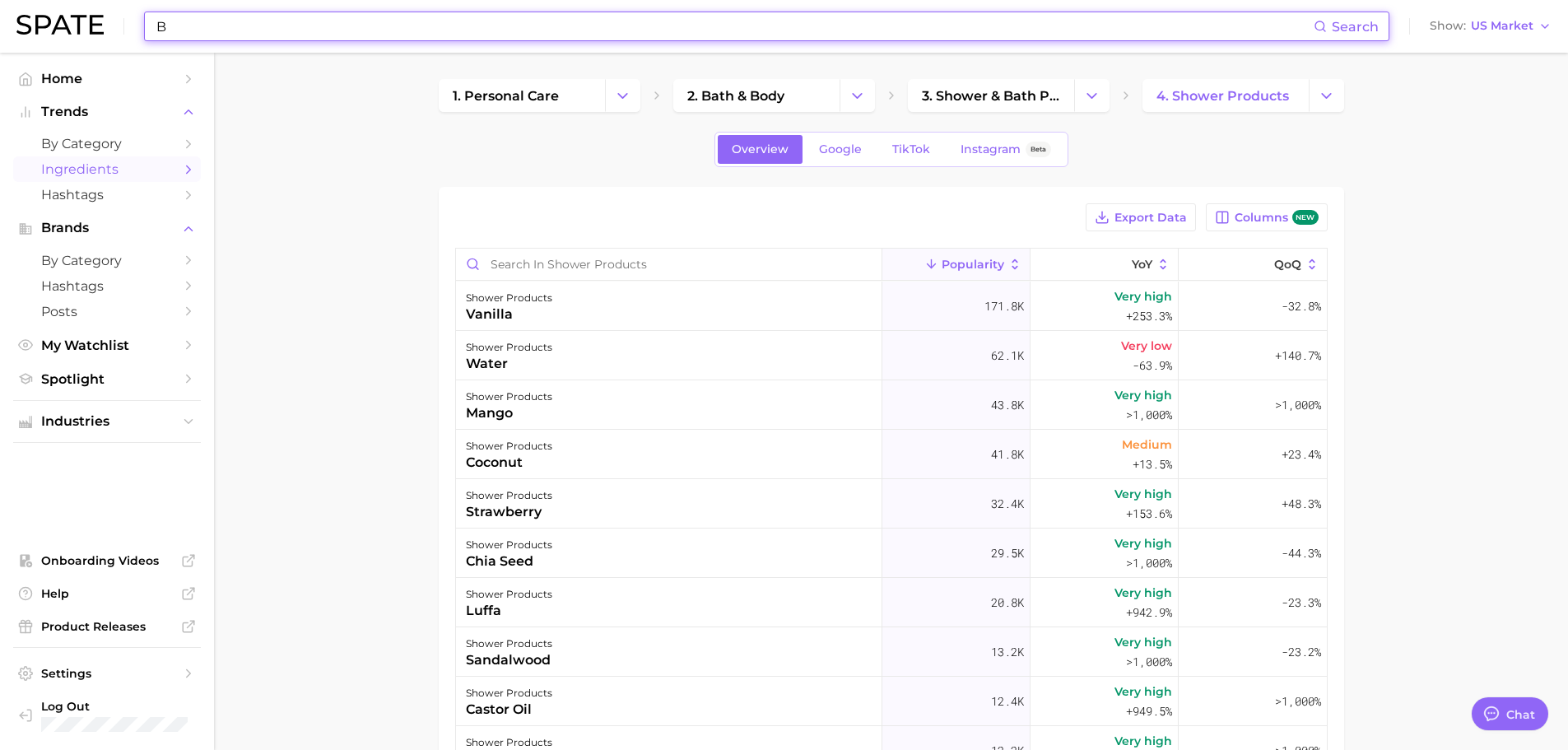
type input "B"
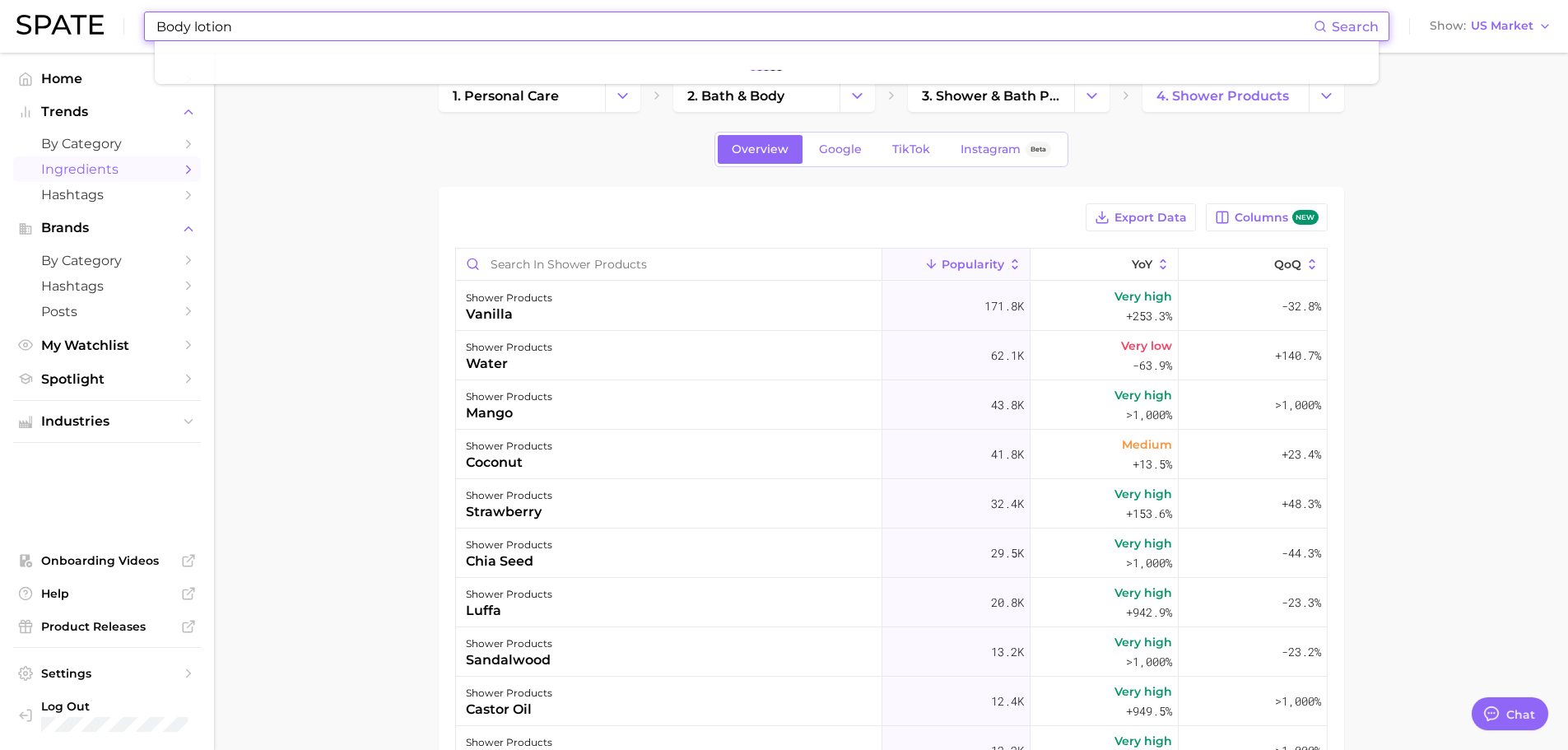
type input "Body lotion"
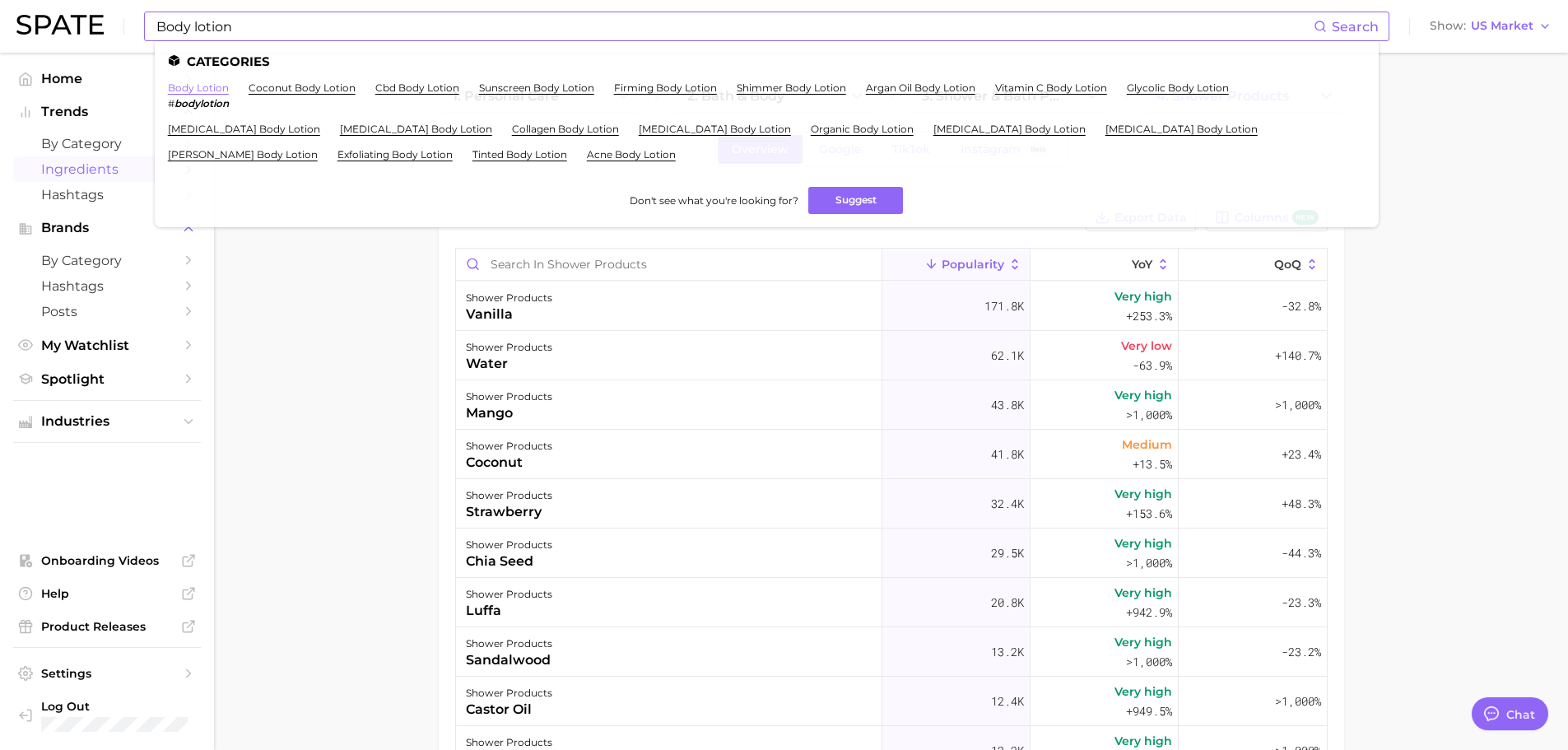
click at [197, 84] on link "body lotion" at bounding box center [198, 87] width 61 height 12
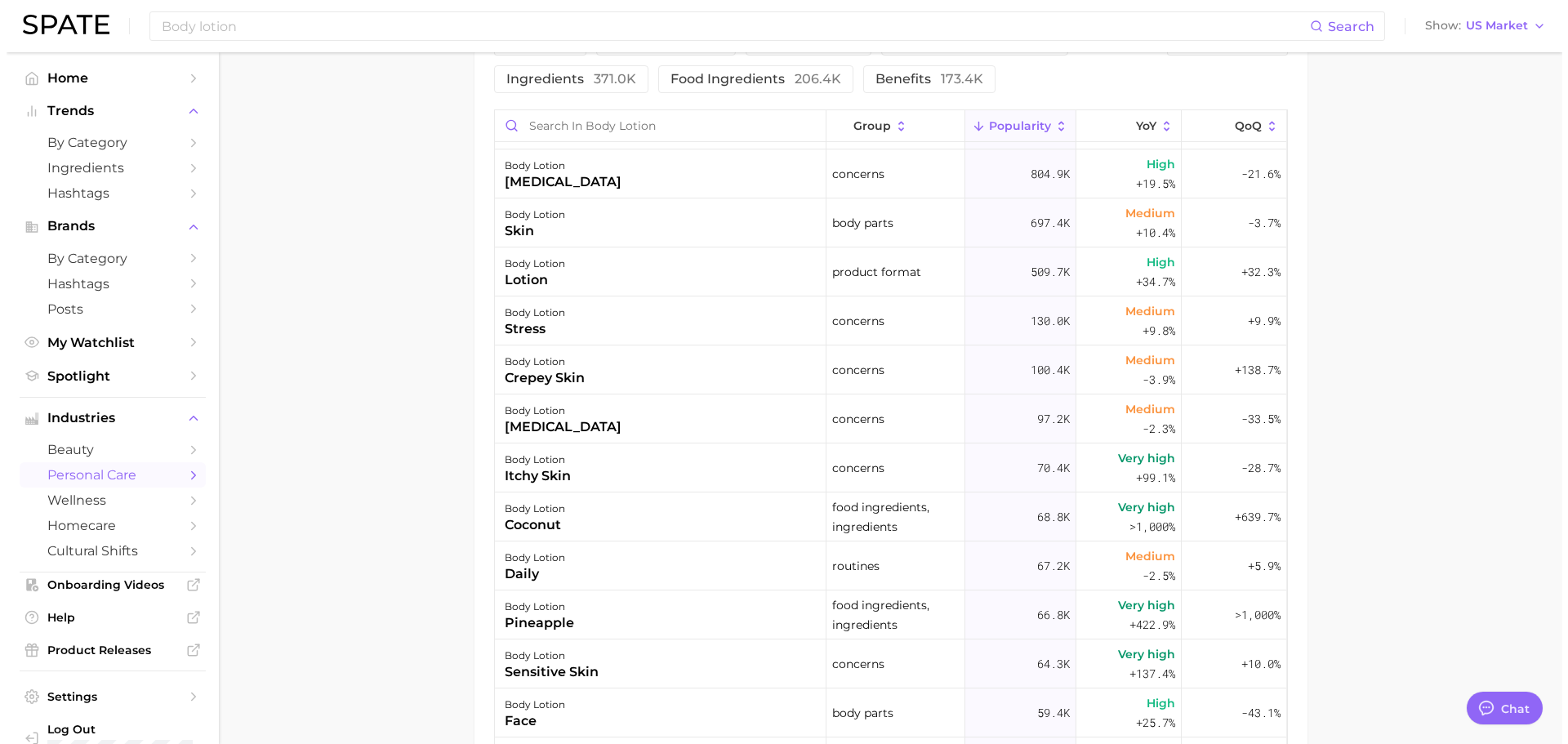
scroll to position [82, 0]
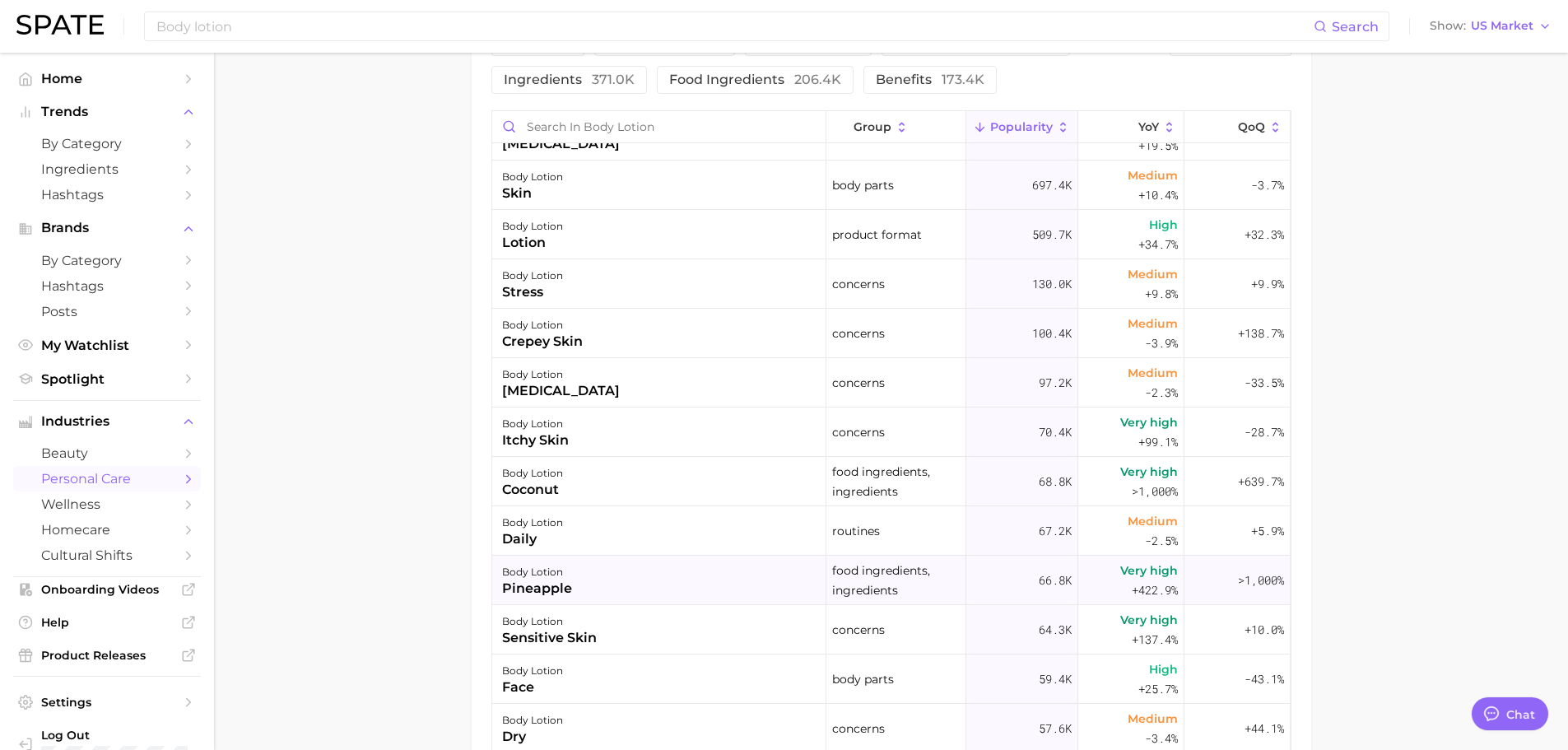
click at [539, 581] on div "pineapple" at bounding box center [537, 589] width 70 height 20
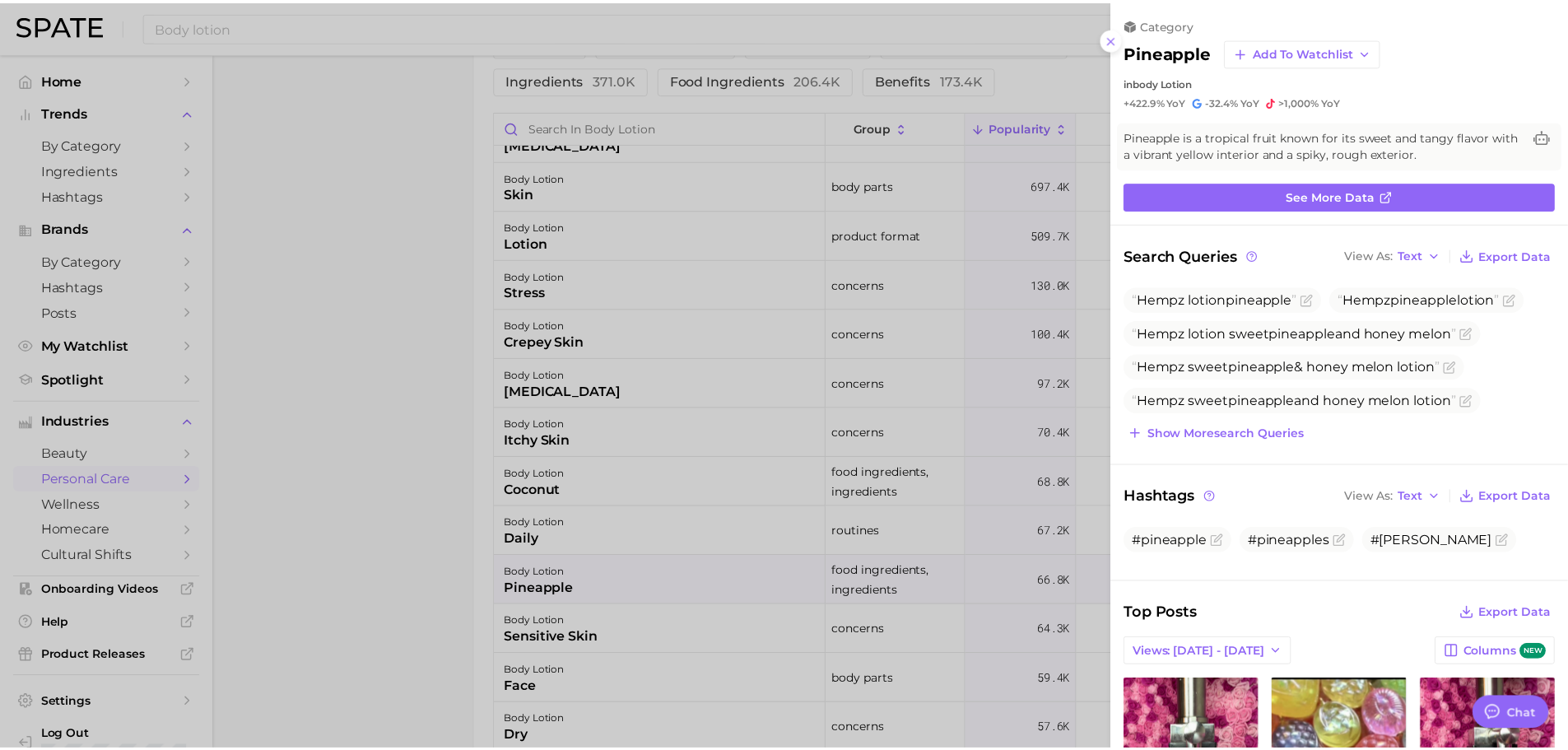
scroll to position [0, 0]
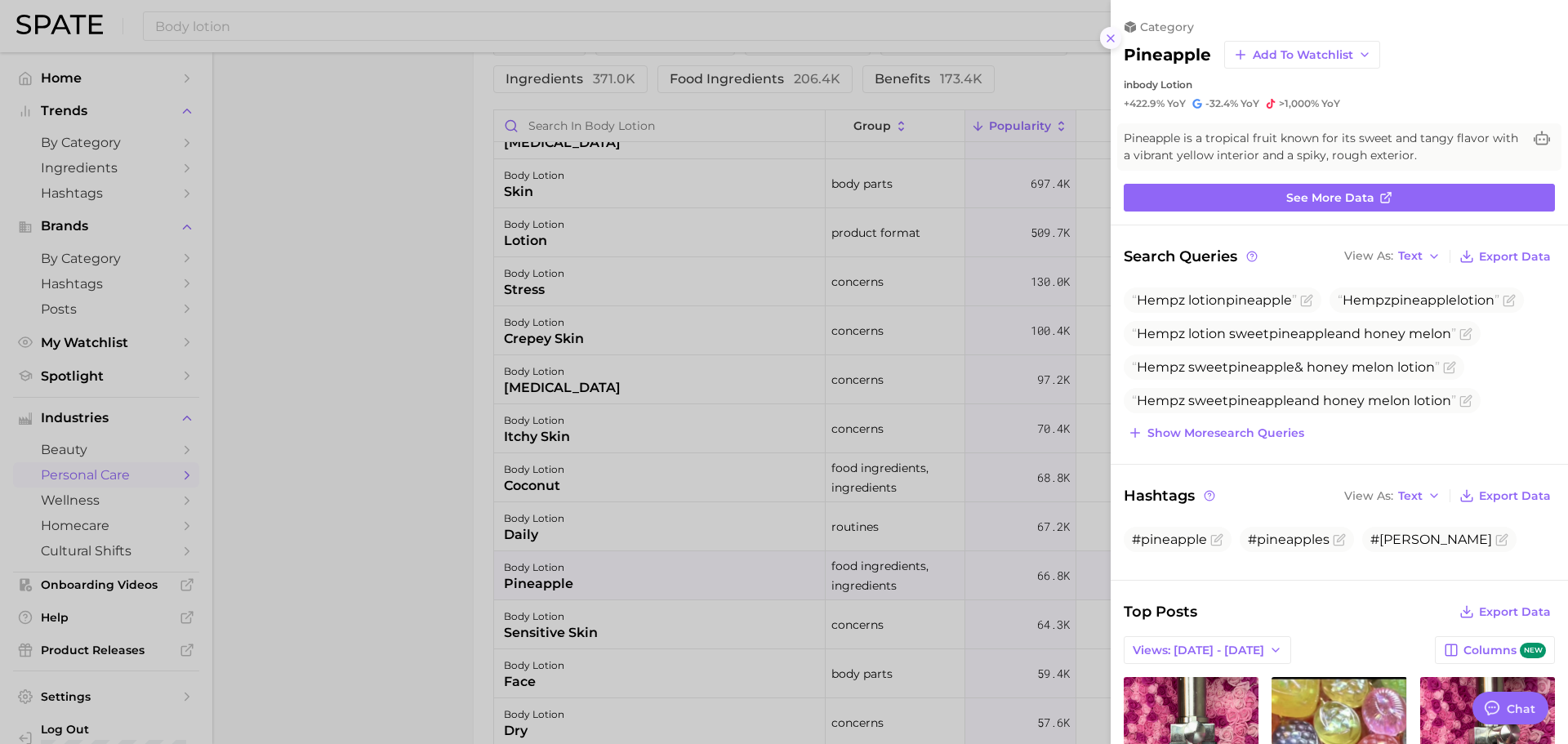
click at [1109, 33] on icon at bounding box center [1110, 39] width 13 height 13
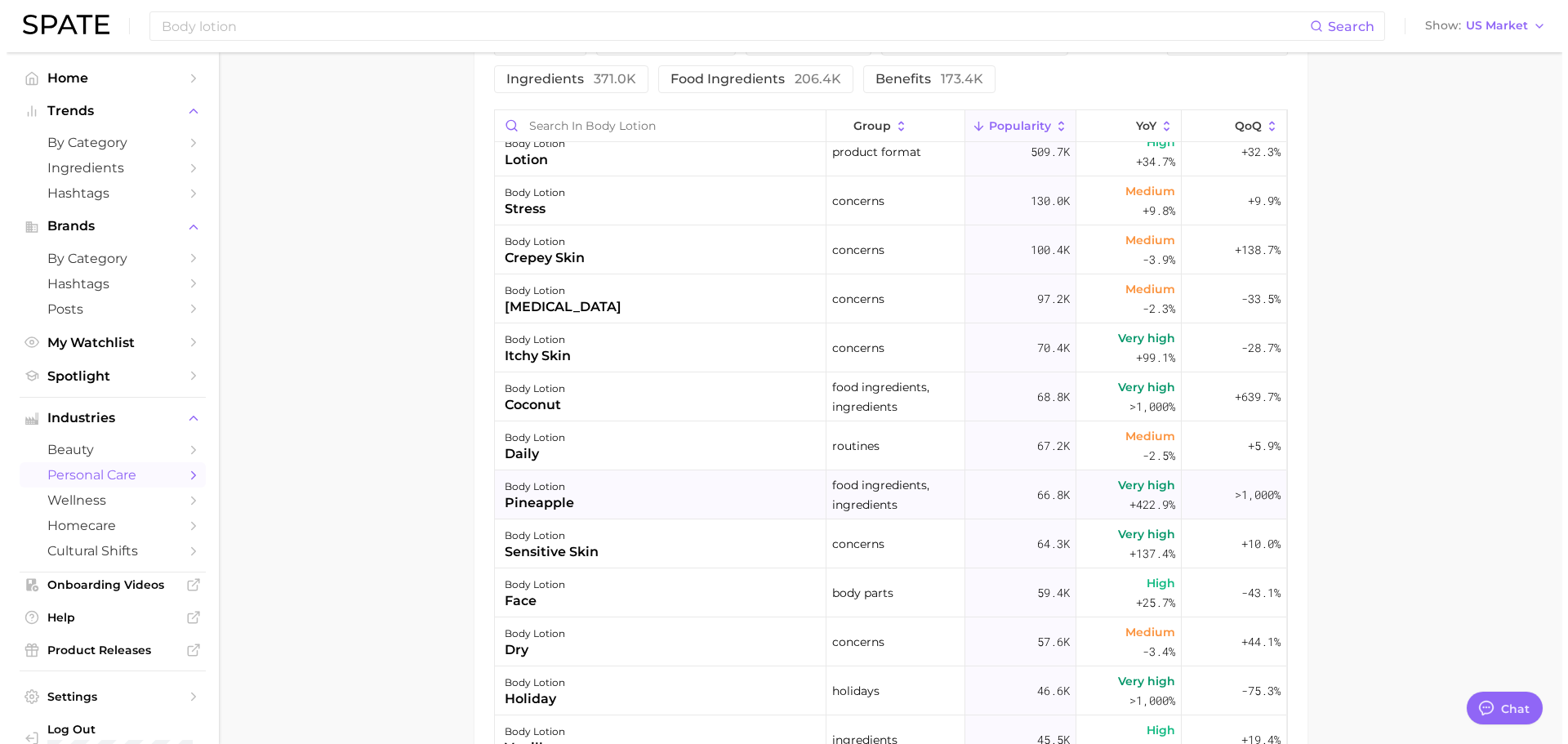
scroll to position [163, 0]
click at [537, 495] on div "pineapple" at bounding box center [533, 502] width 70 height 20
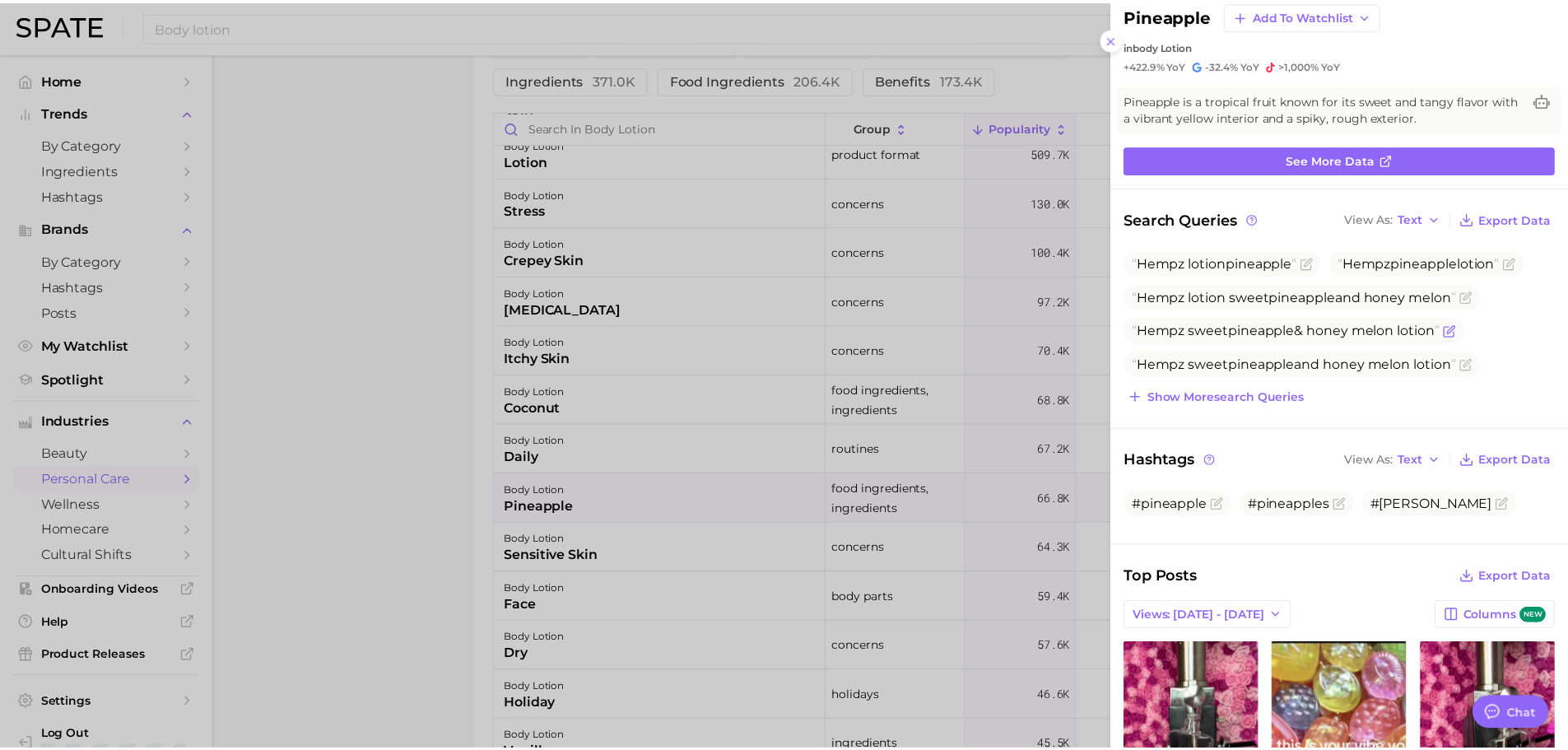
scroll to position [0, 0]
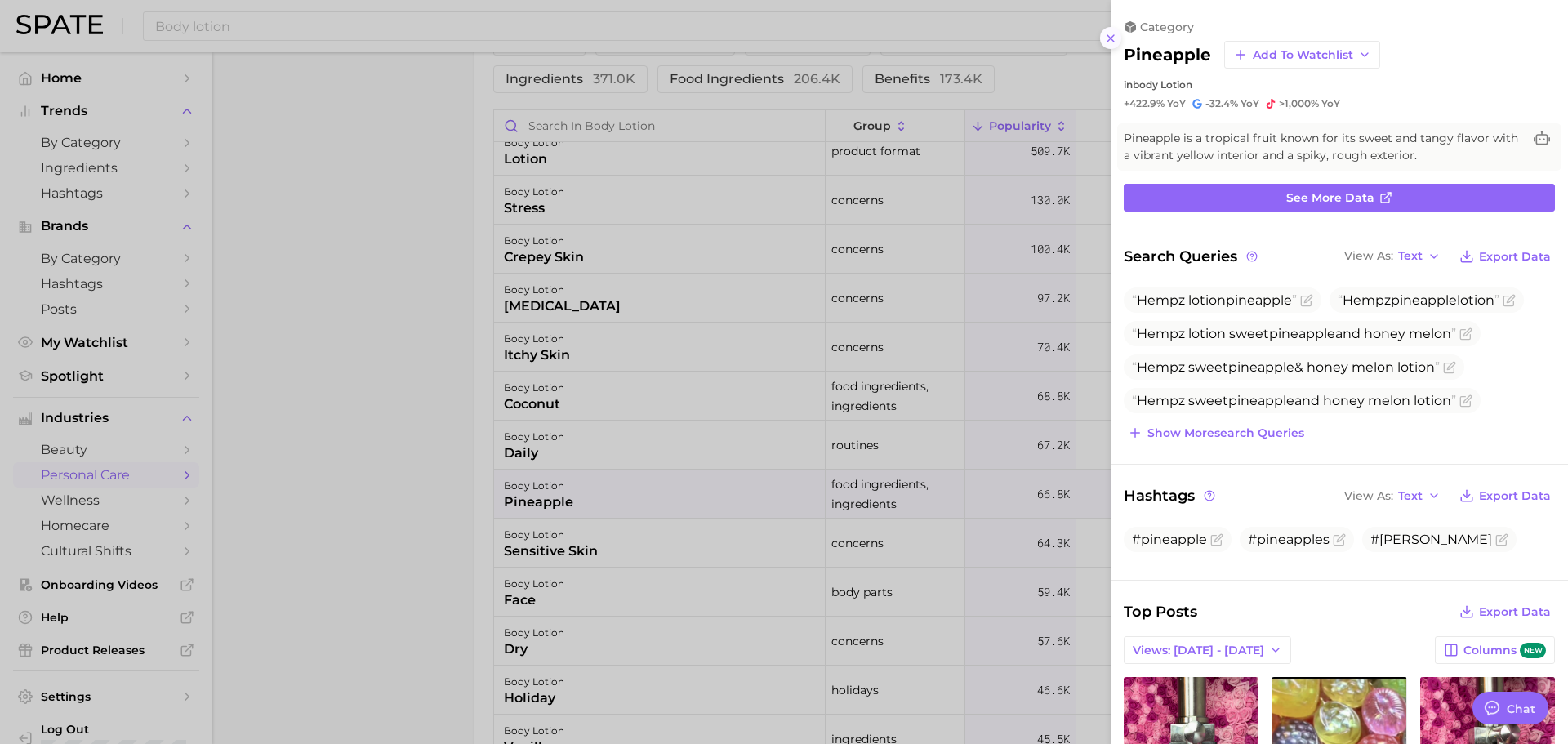
click at [1106, 40] on icon at bounding box center [1110, 39] width 13 height 13
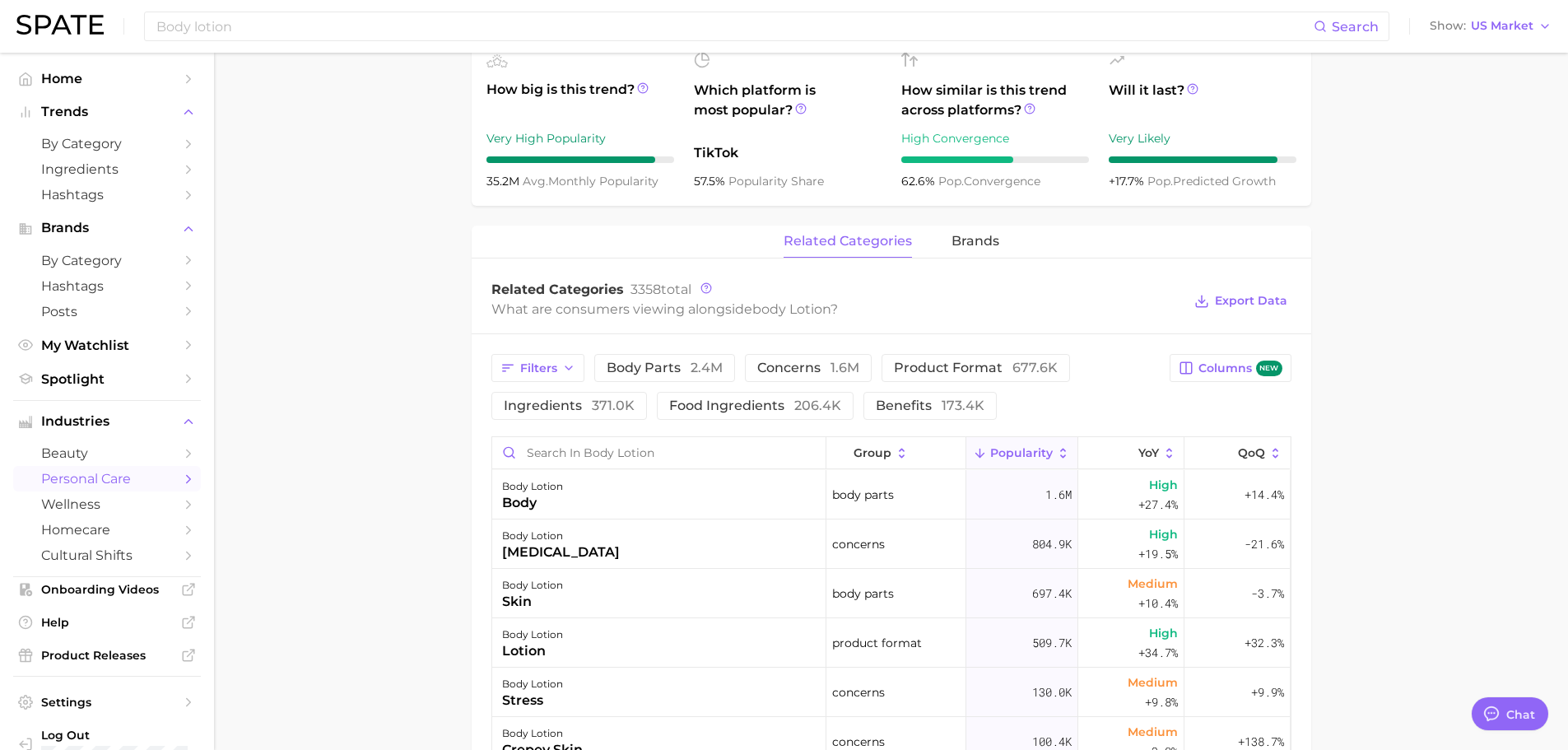
scroll to position [576, 0]
